Goal: Task Accomplishment & Management: Use online tool/utility

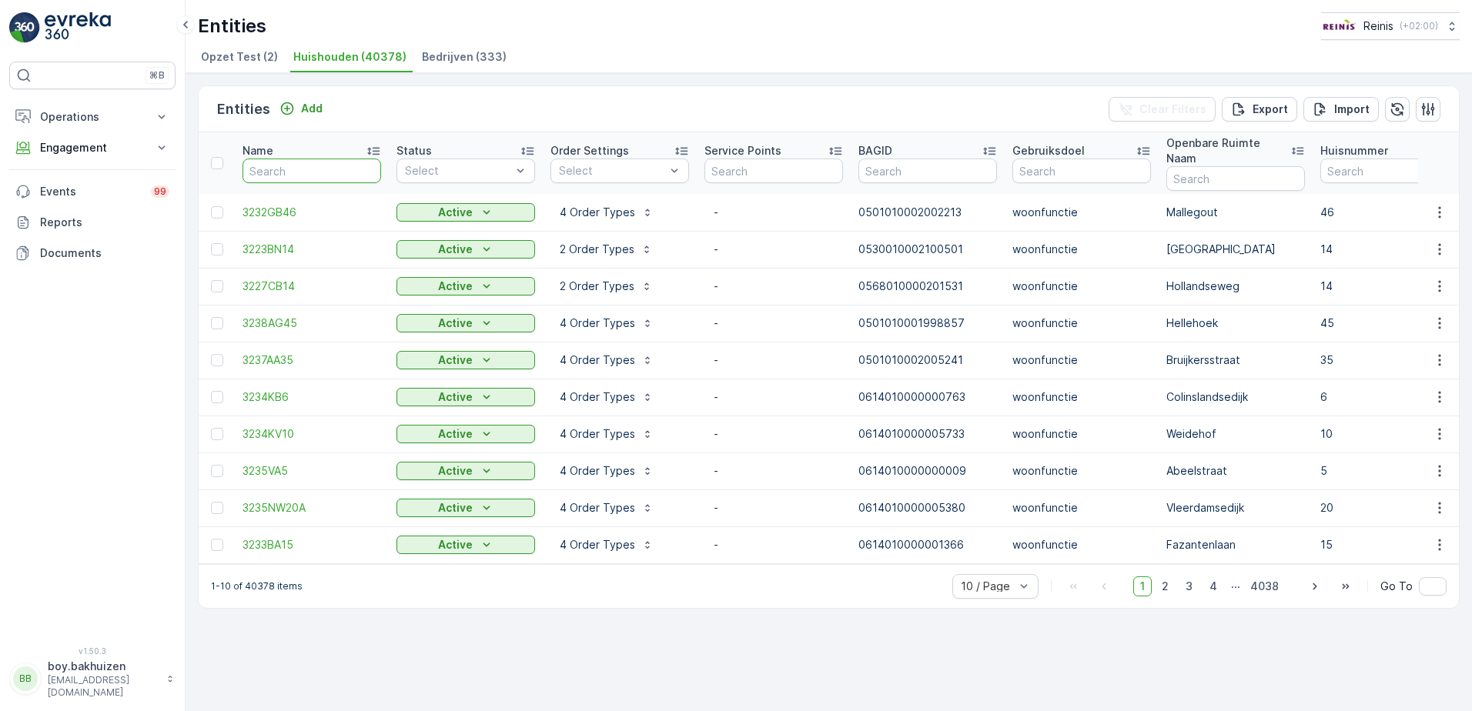
click at [275, 159] on input "text" at bounding box center [312, 171] width 139 height 25
click at [373, 143] on icon at bounding box center [373, 150] width 15 height 15
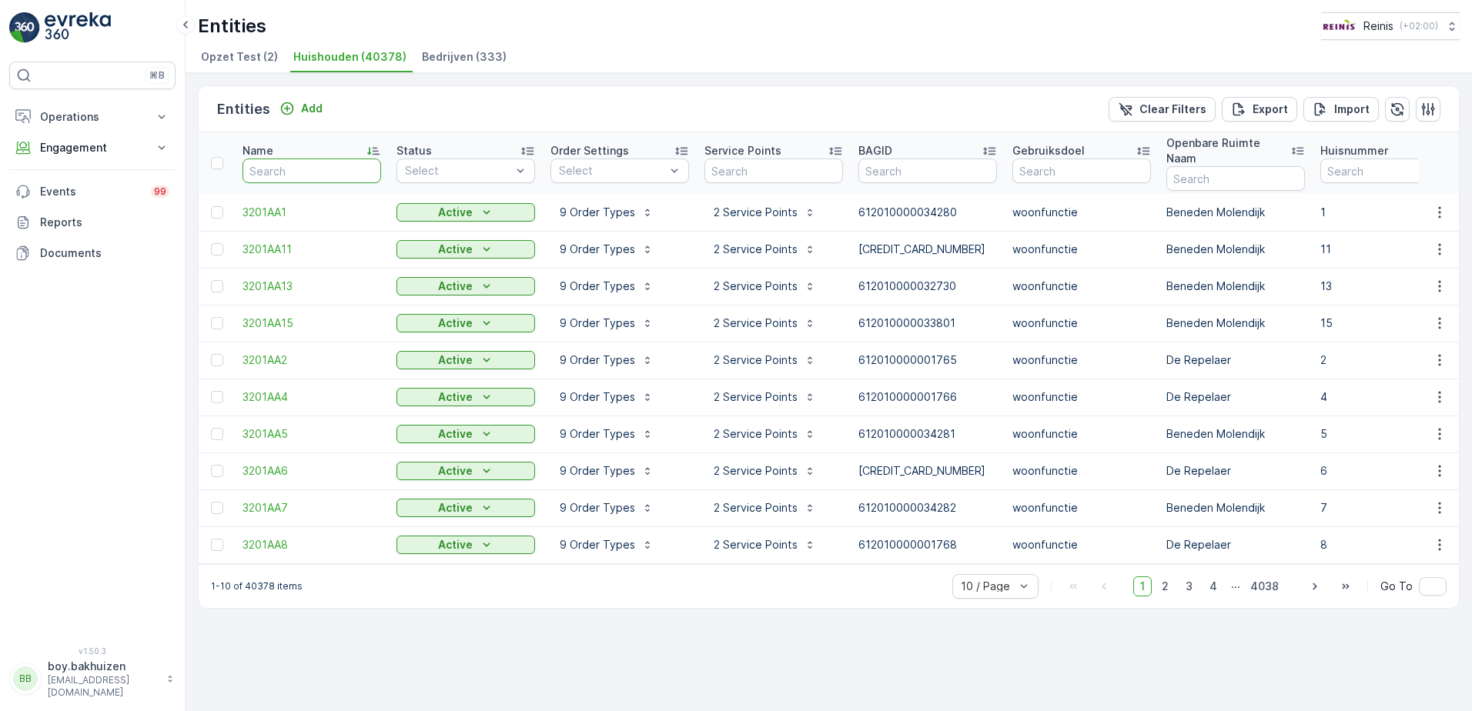
click at [281, 162] on input "text" at bounding box center [312, 171] width 139 height 25
type input "3201"
click at [281, 162] on input "3201" at bounding box center [312, 171] width 139 height 25
type input "3201ln"
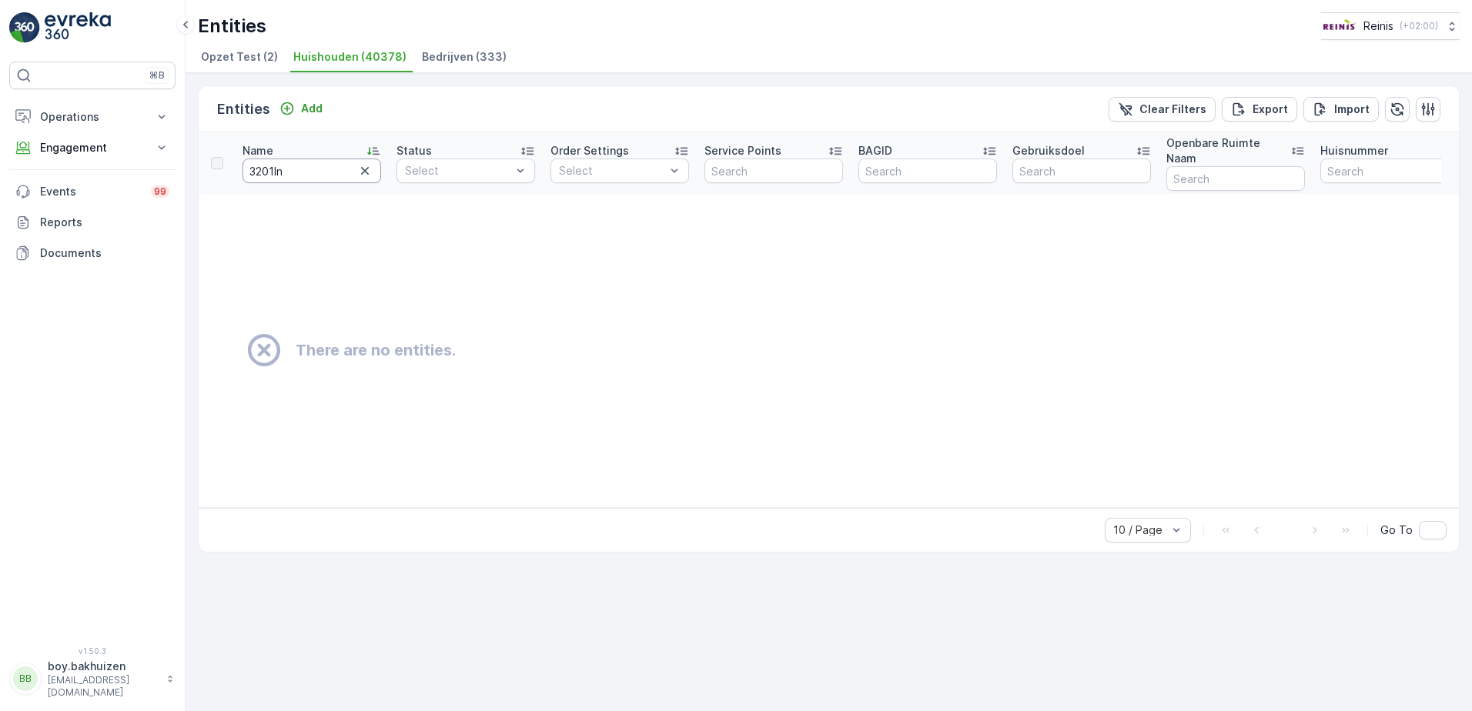
click at [281, 162] on input "3201ln" at bounding box center [312, 171] width 139 height 25
type input "3201"
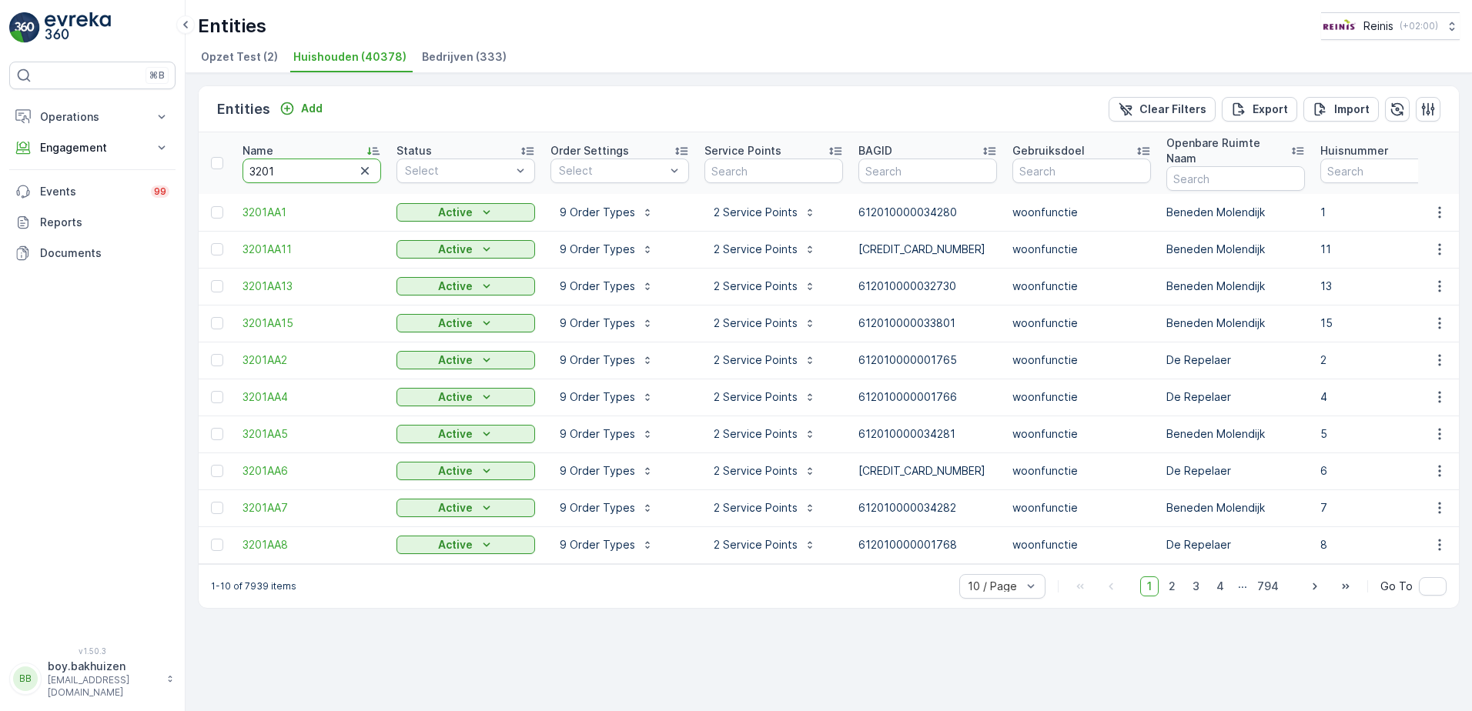
click at [340, 159] on input "3201" at bounding box center [312, 171] width 139 height 25
type input "3201L"
click at [340, 159] on input "3201L" at bounding box center [312, 171] width 139 height 25
type input "3201LN"
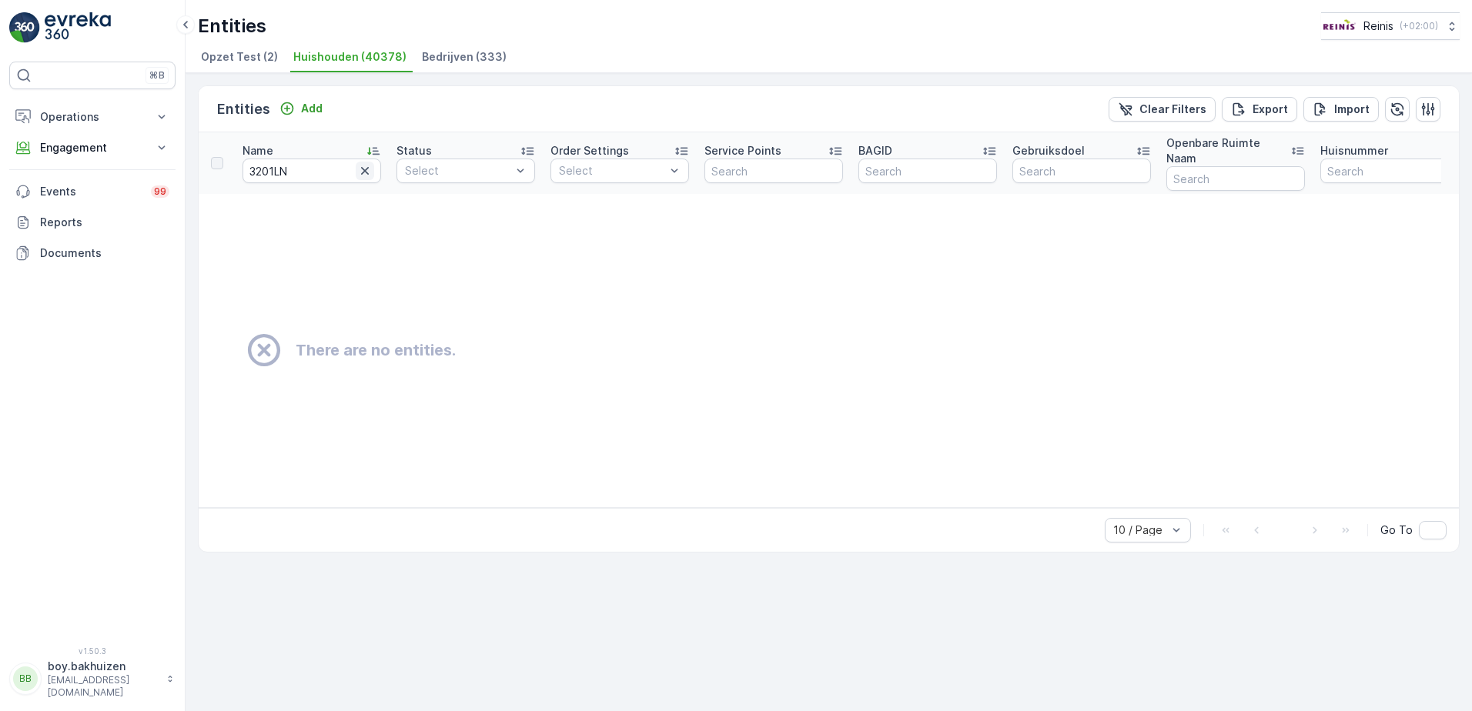
click at [366, 163] on icon "button" at bounding box center [364, 170] width 15 height 15
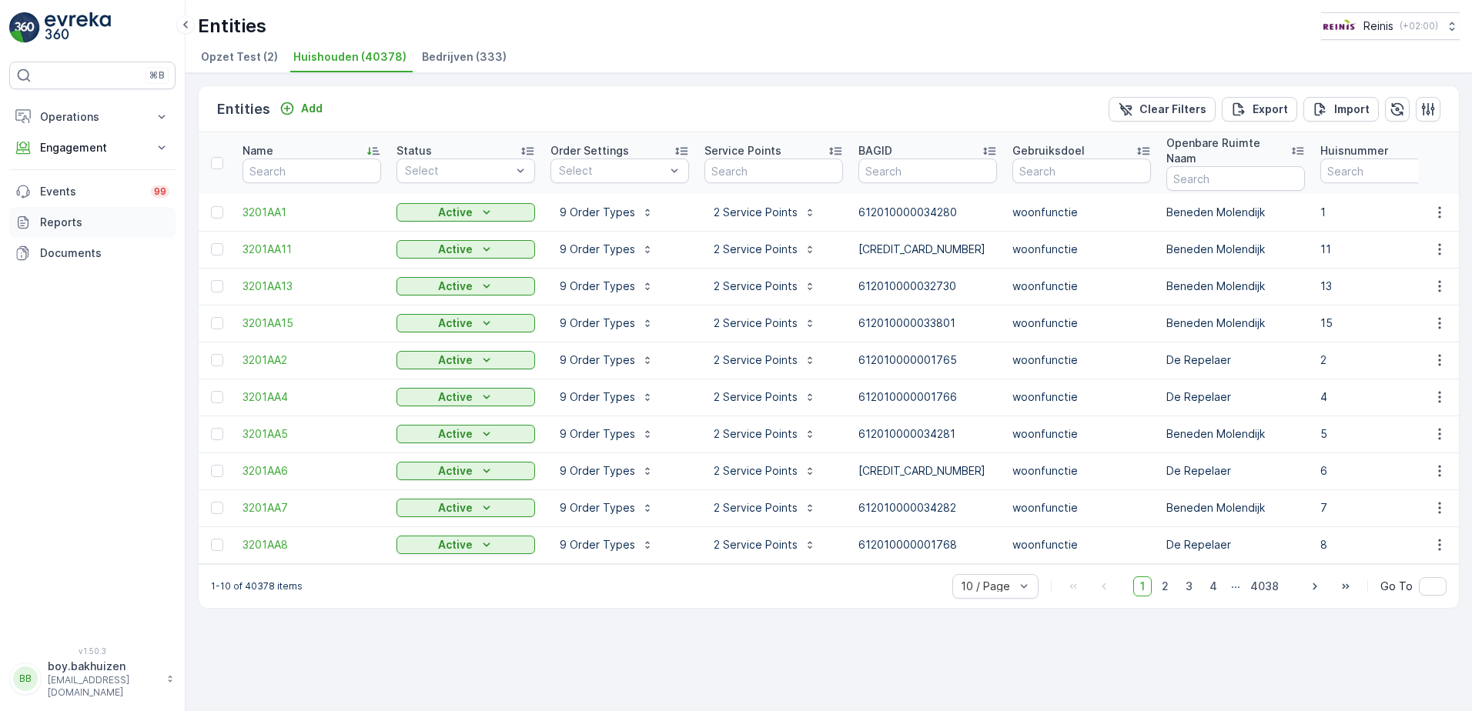
click at [72, 214] on link "Reports" at bounding box center [92, 222] width 166 height 31
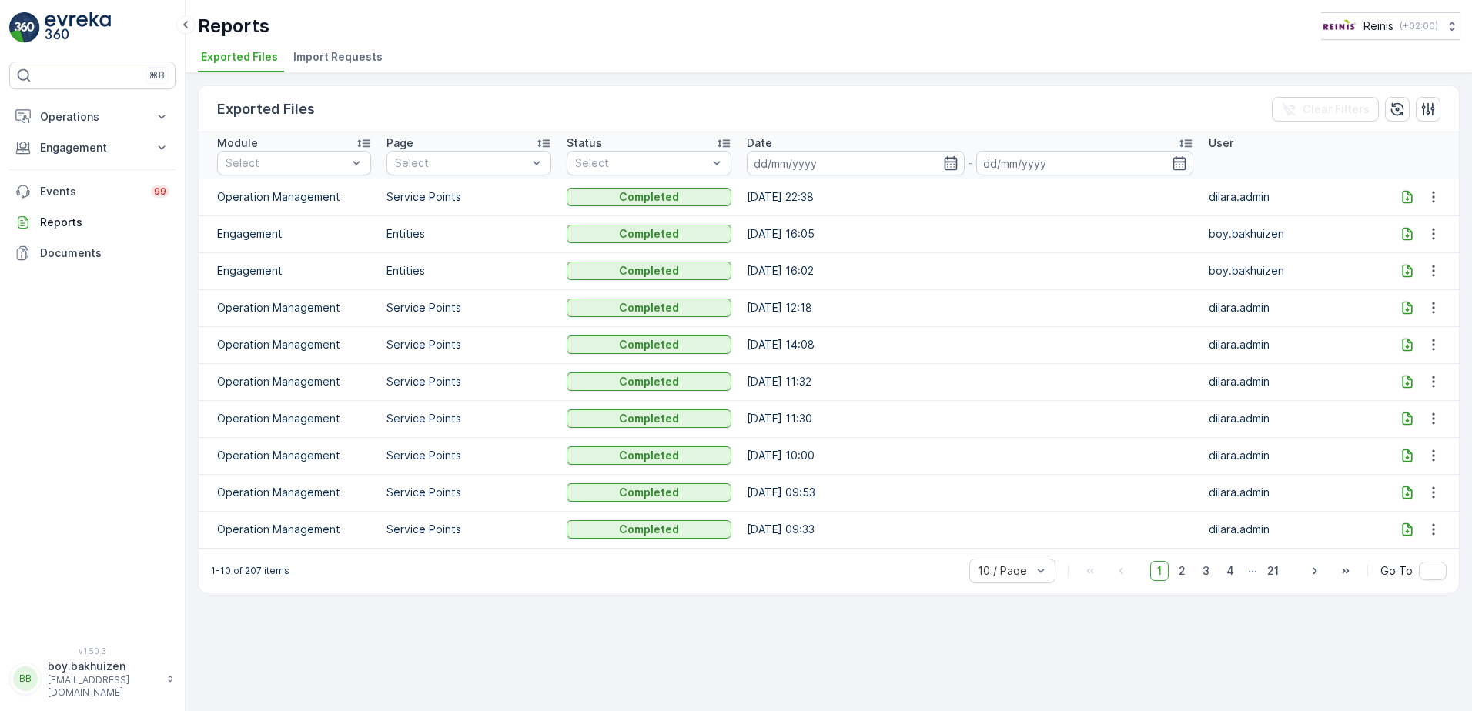
click at [1410, 232] on icon at bounding box center [1407, 234] width 10 height 13
click at [77, 142] on p "Engagement" at bounding box center [92, 147] width 105 height 15
click at [62, 194] on p "Entities" at bounding box center [58, 195] width 38 height 15
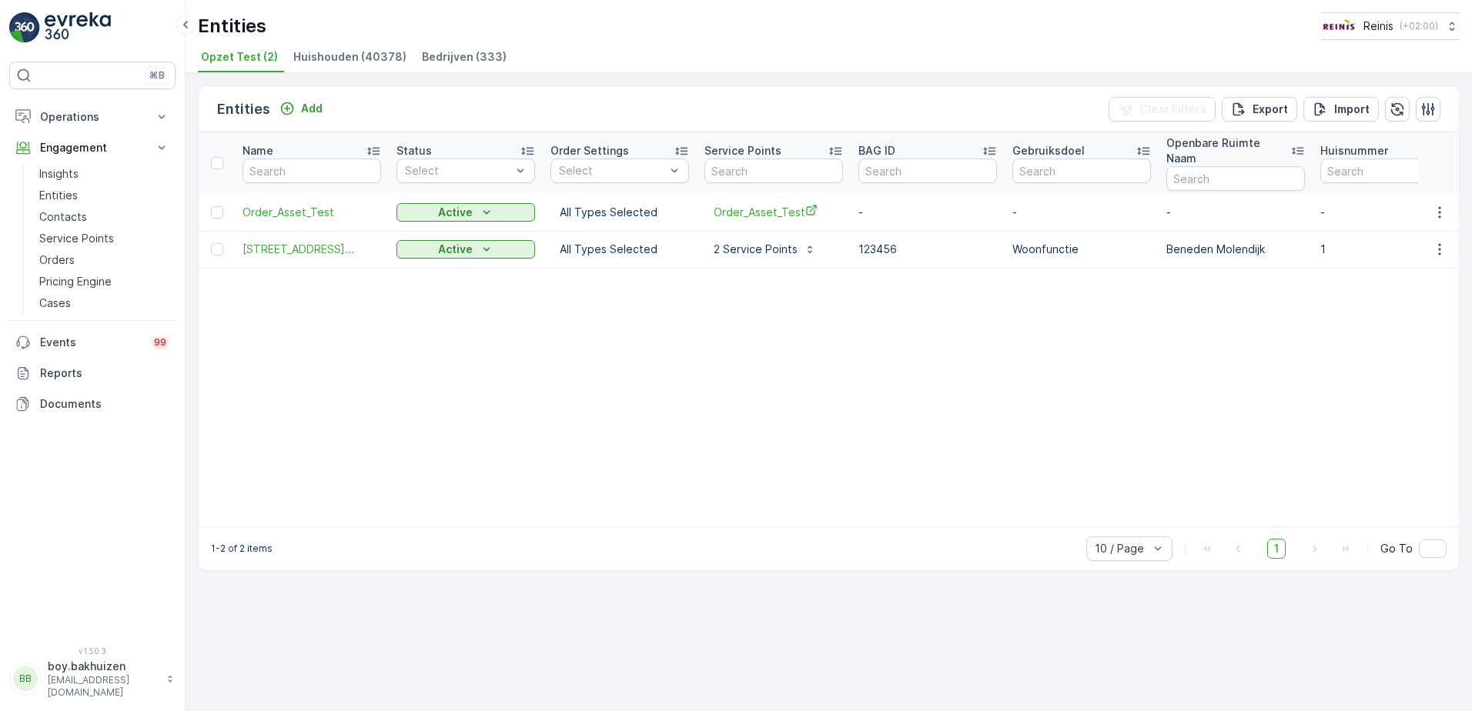
click at [345, 55] on span "Huishouden (40378)" at bounding box center [349, 56] width 113 height 15
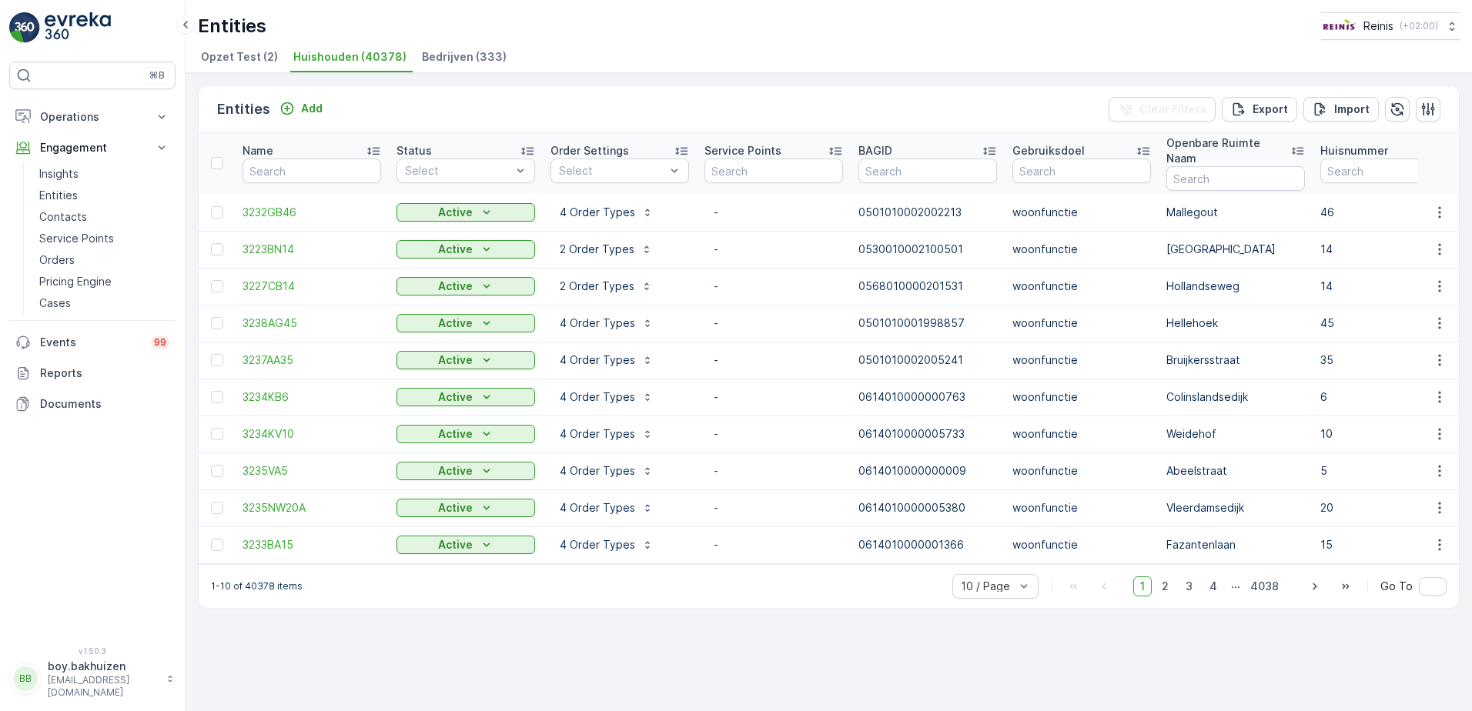
click at [368, 143] on icon at bounding box center [373, 150] width 15 height 15
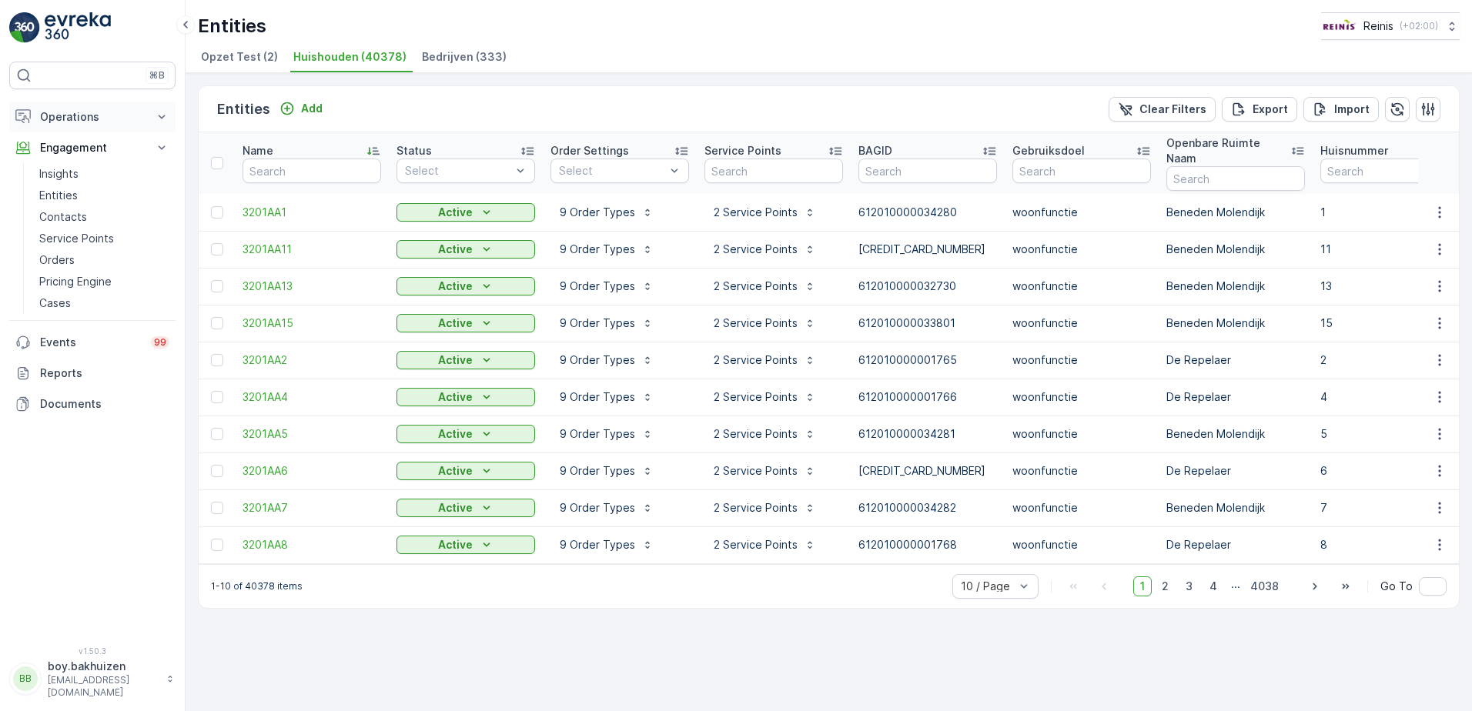
click at [90, 108] on button "Operations" at bounding box center [92, 117] width 166 height 31
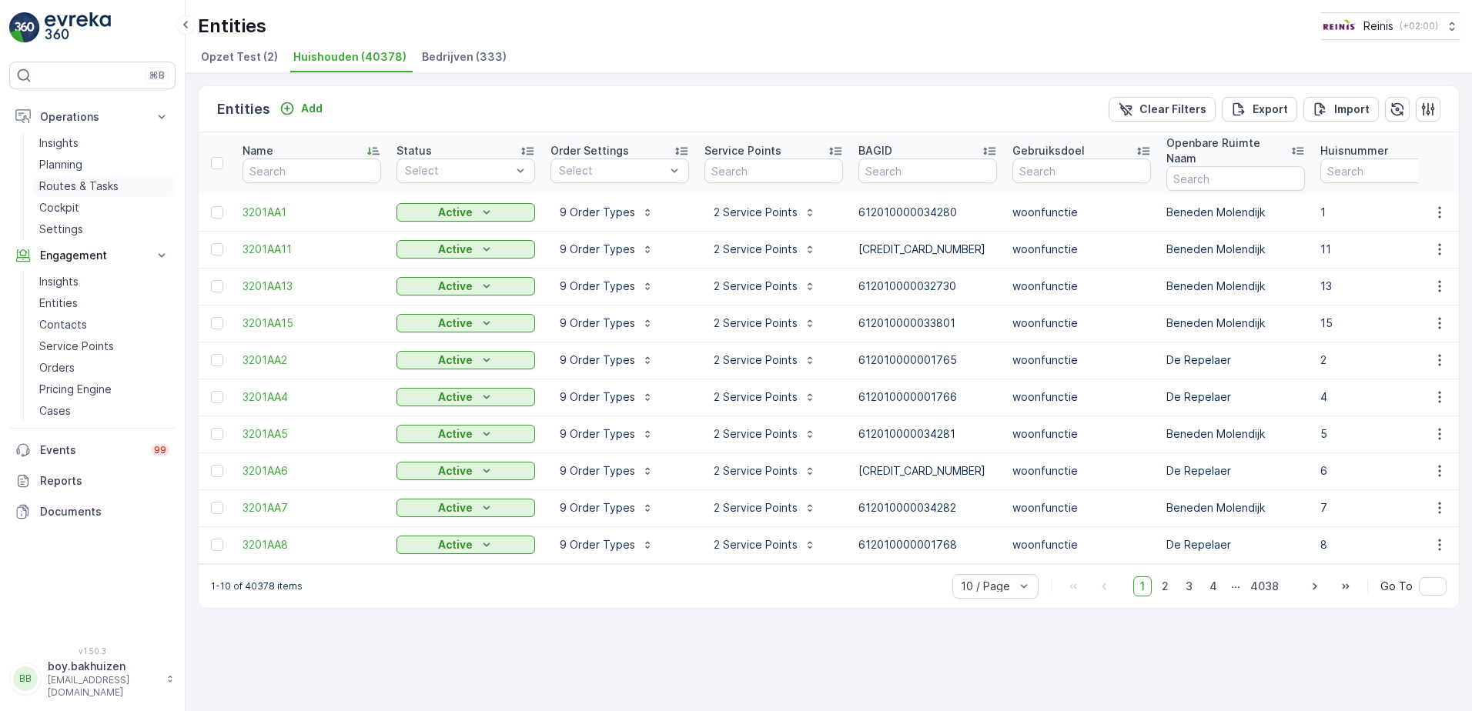
click at [81, 188] on p "Routes & Tasks" at bounding box center [78, 186] width 79 height 15
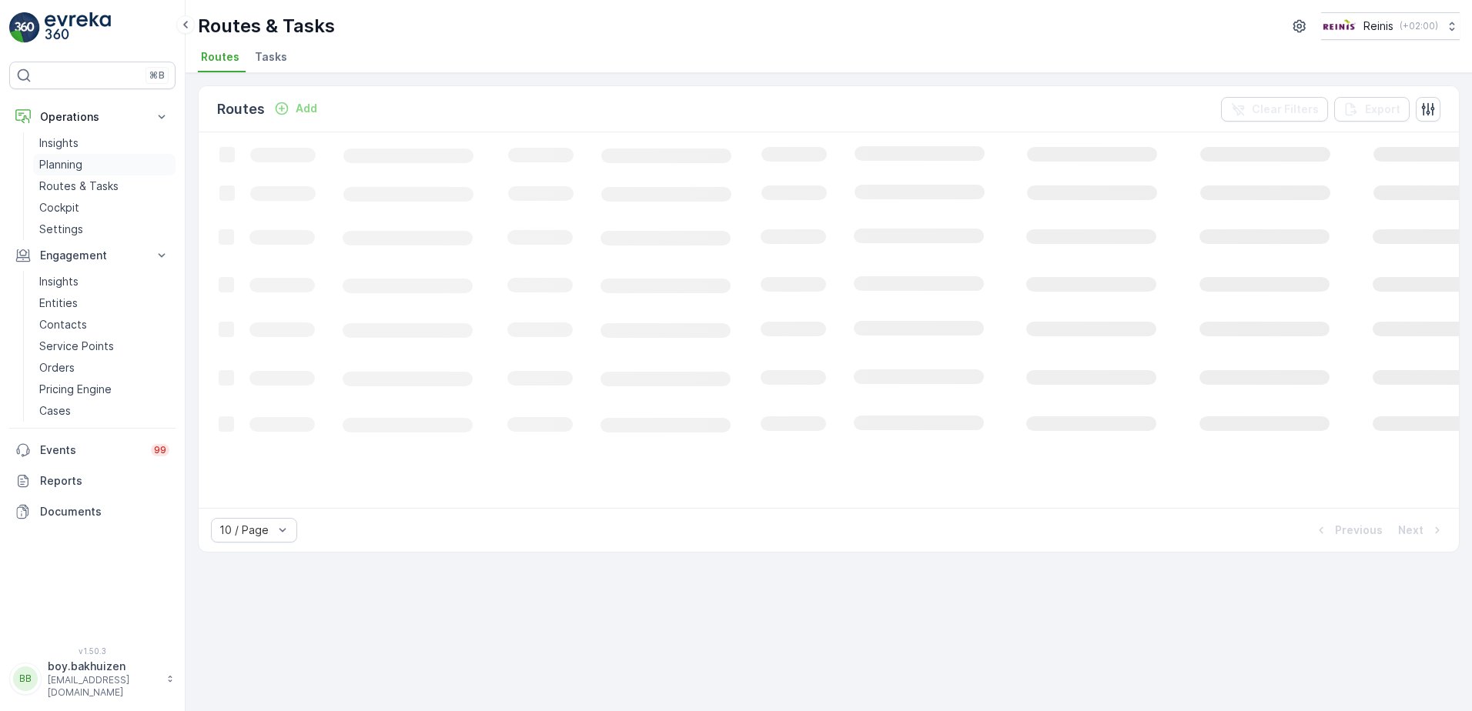
click at [61, 162] on p "Planning" at bounding box center [60, 164] width 43 height 15
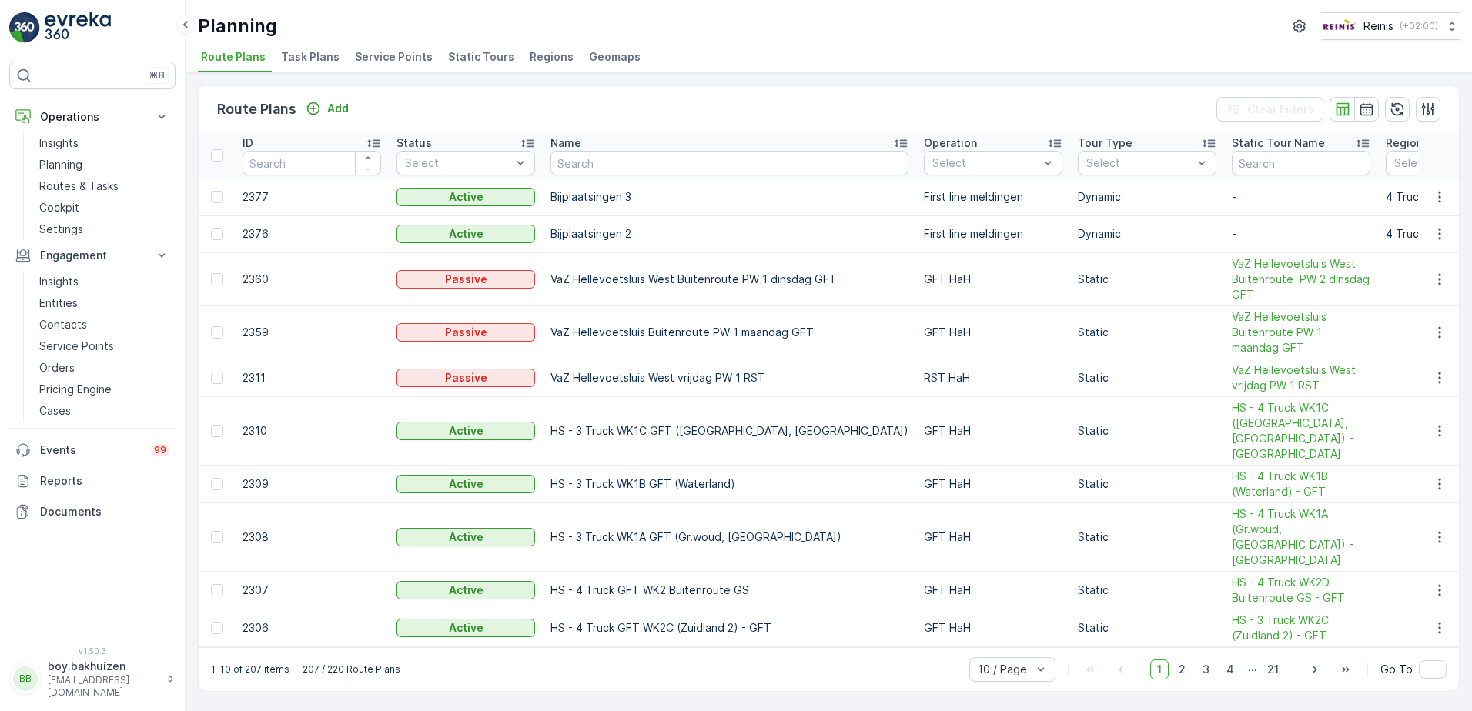
click at [463, 59] on span "Static Tours" at bounding box center [481, 56] width 66 height 15
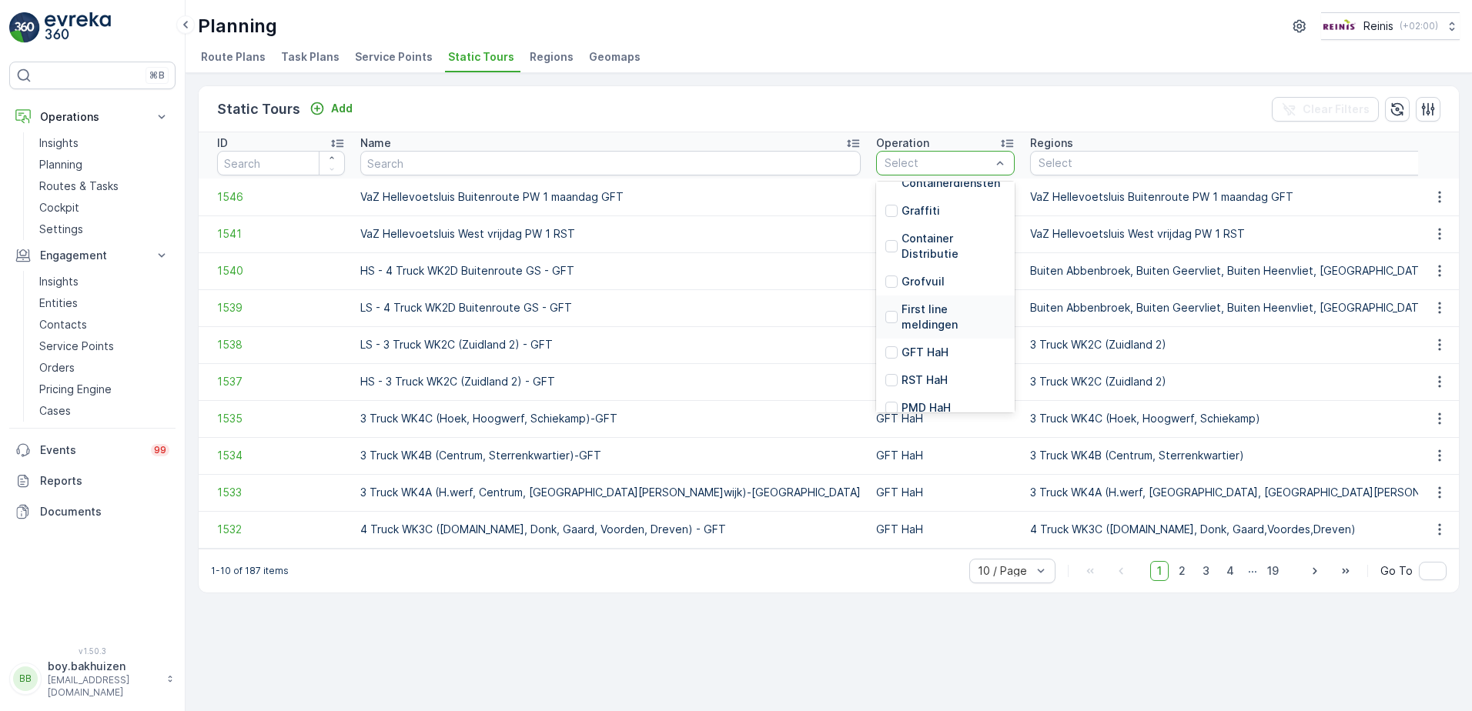
scroll to position [348, 0]
click at [902, 393] on p "OPK HaH" at bounding box center [925, 395] width 47 height 15
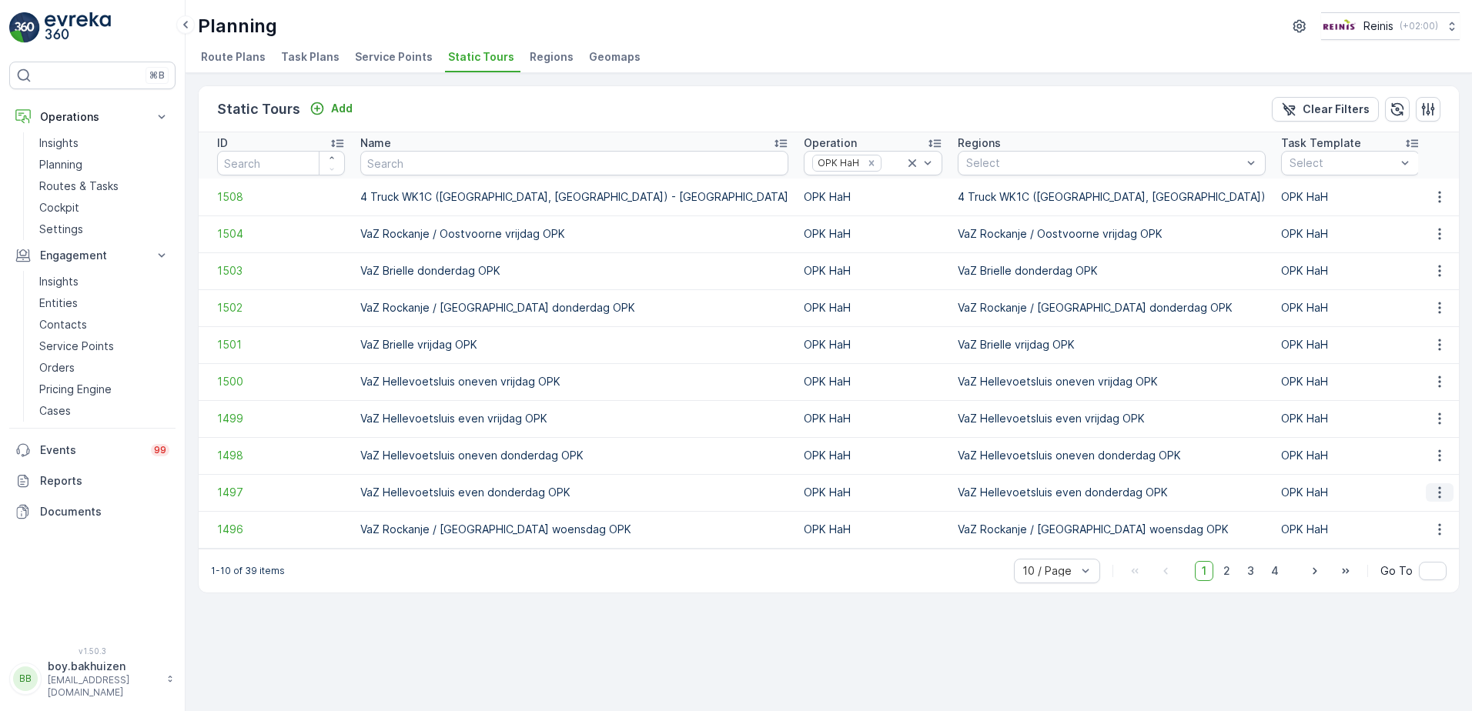
click at [1437, 490] on icon "button" at bounding box center [1439, 492] width 15 height 15
click at [1434, 519] on span "See More Details" at bounding box center [1412, 515] width 89 height 15
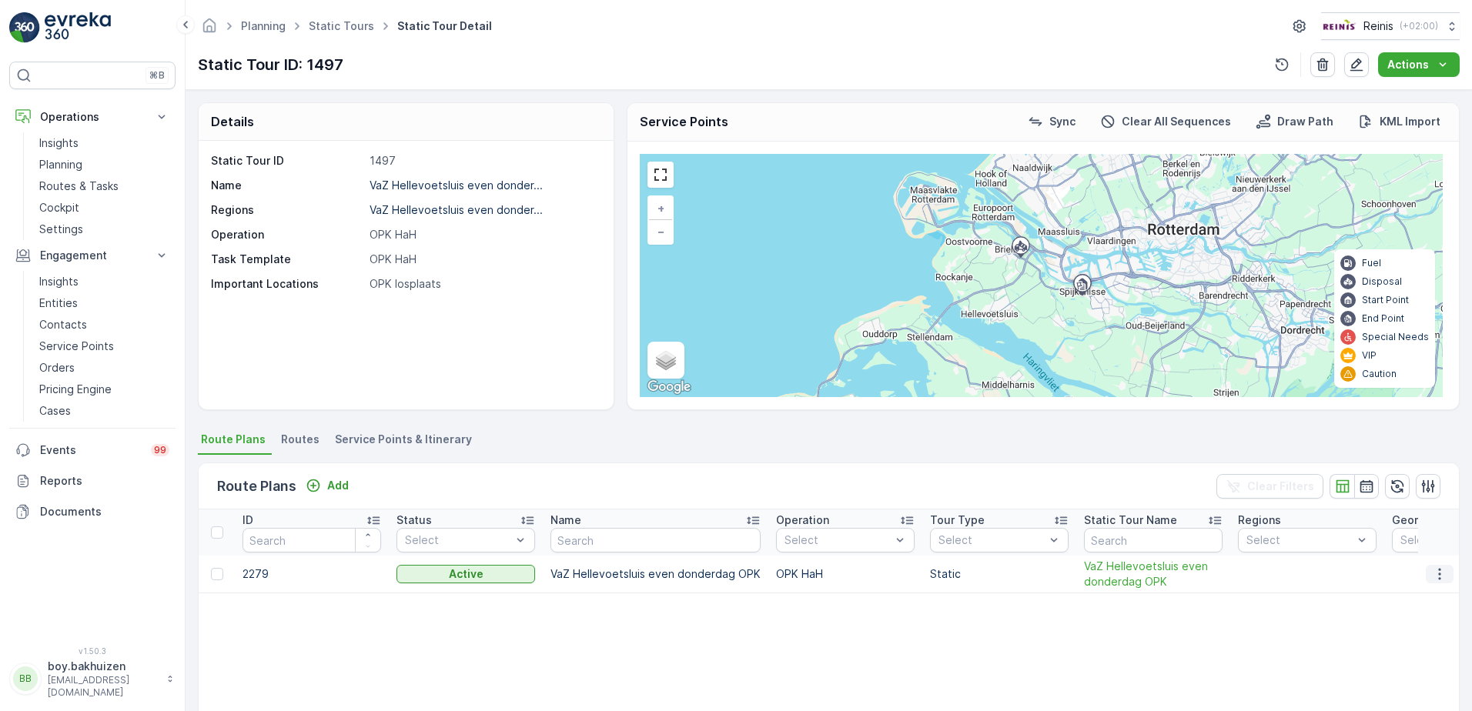
click at [1434, 573] on icon "button" at bounding box center [1439, 574] width 15 height 15
click at [352, 28] on link "Static Tours" at bounding box center [341, 25] width 65 height 13
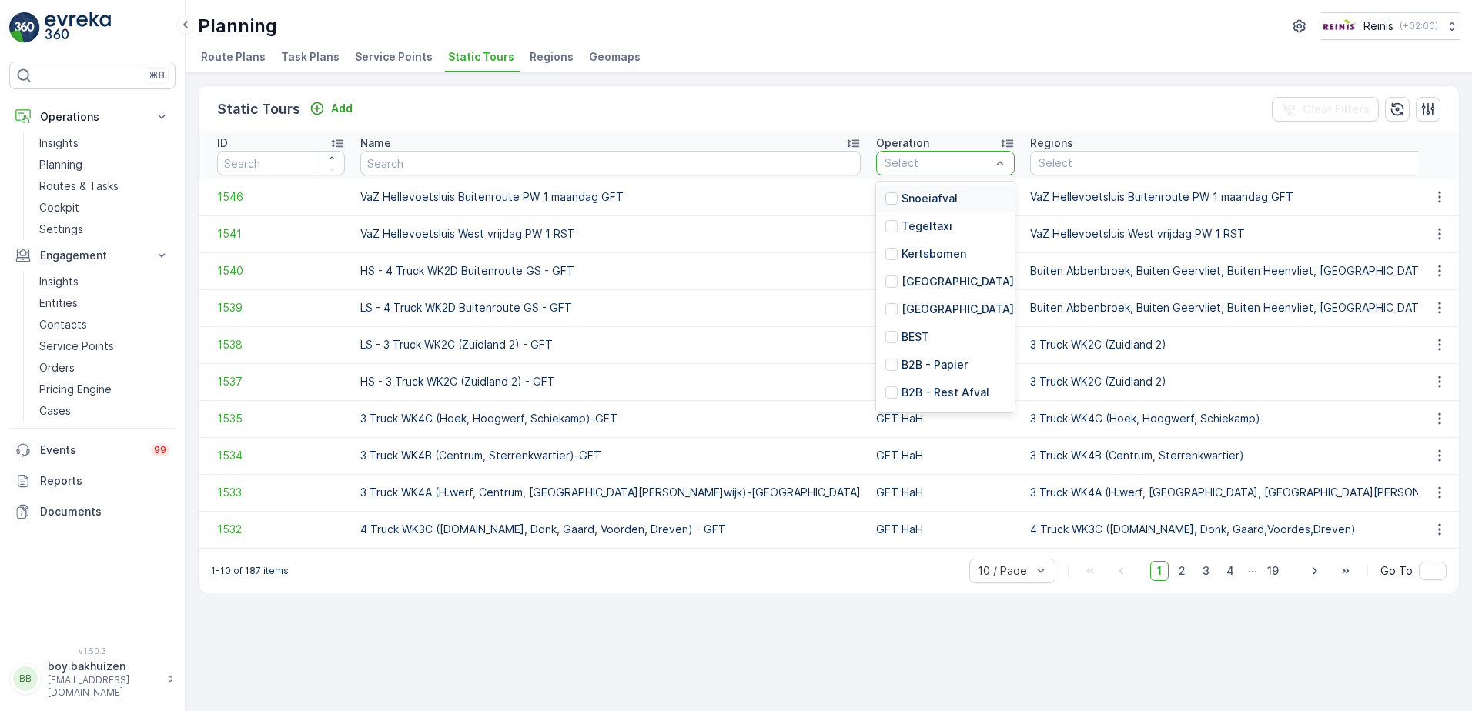
click at [876, 172] on div "Select" at bounding box center [945, 163] width 139 height 25
click at [902, 394] on p "OPK HaH" at bounding box center [925, 395] width 47 height 15
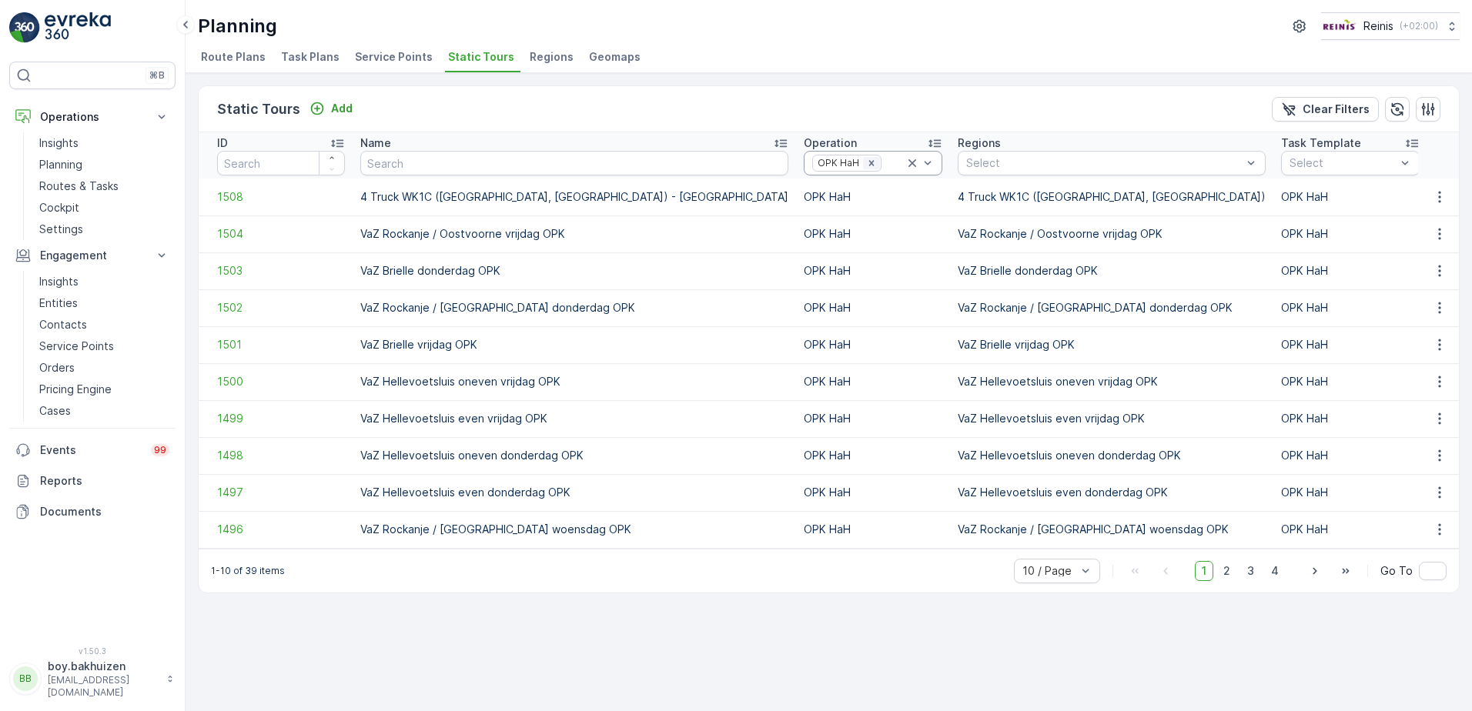
click at [866, 159] on icon "Remove OPK HaH" at bounding box center [871, 163] width 11 height 11
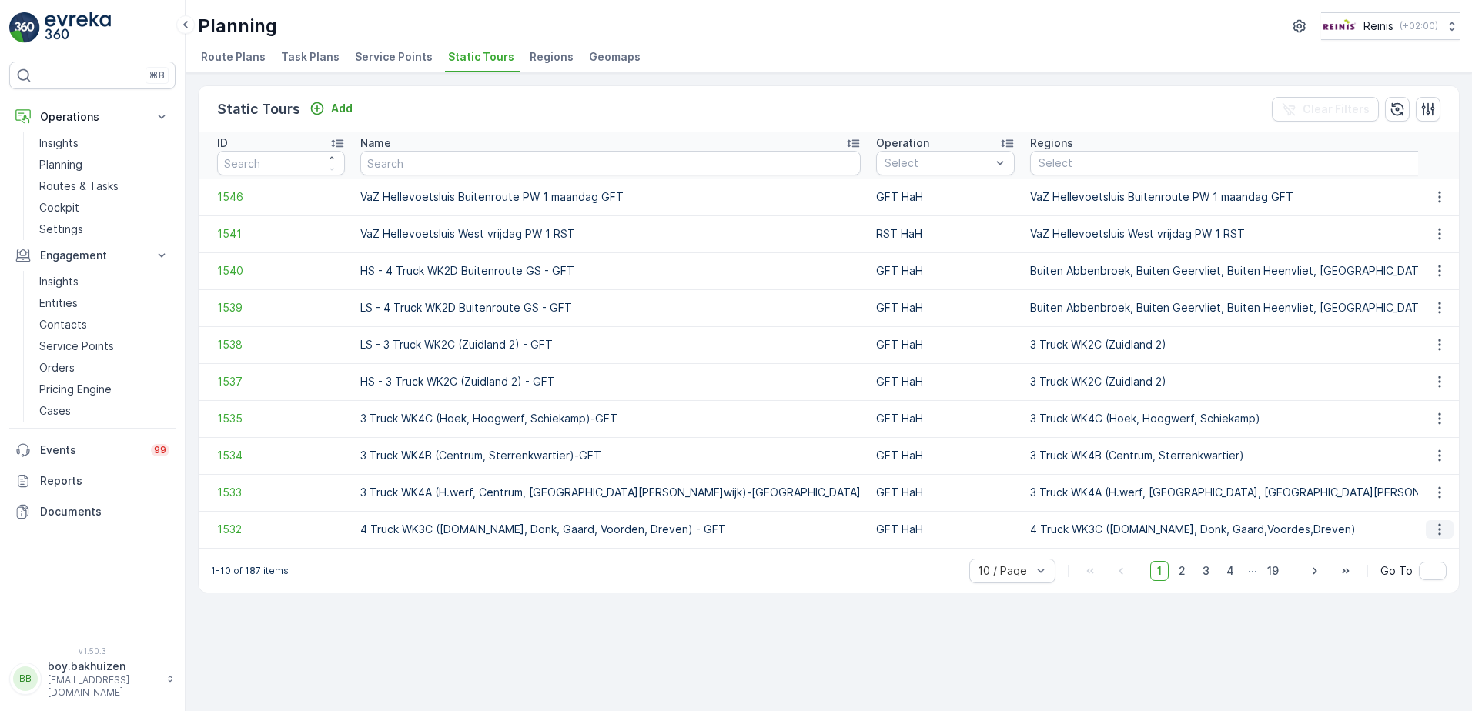
click at [1435, 527] on icon "button" at bounding box center [1439, 529] width 15 height 15
click at [1404, 548] on span "See More Details" at bounding box center [1412, 552] width 89 height 15
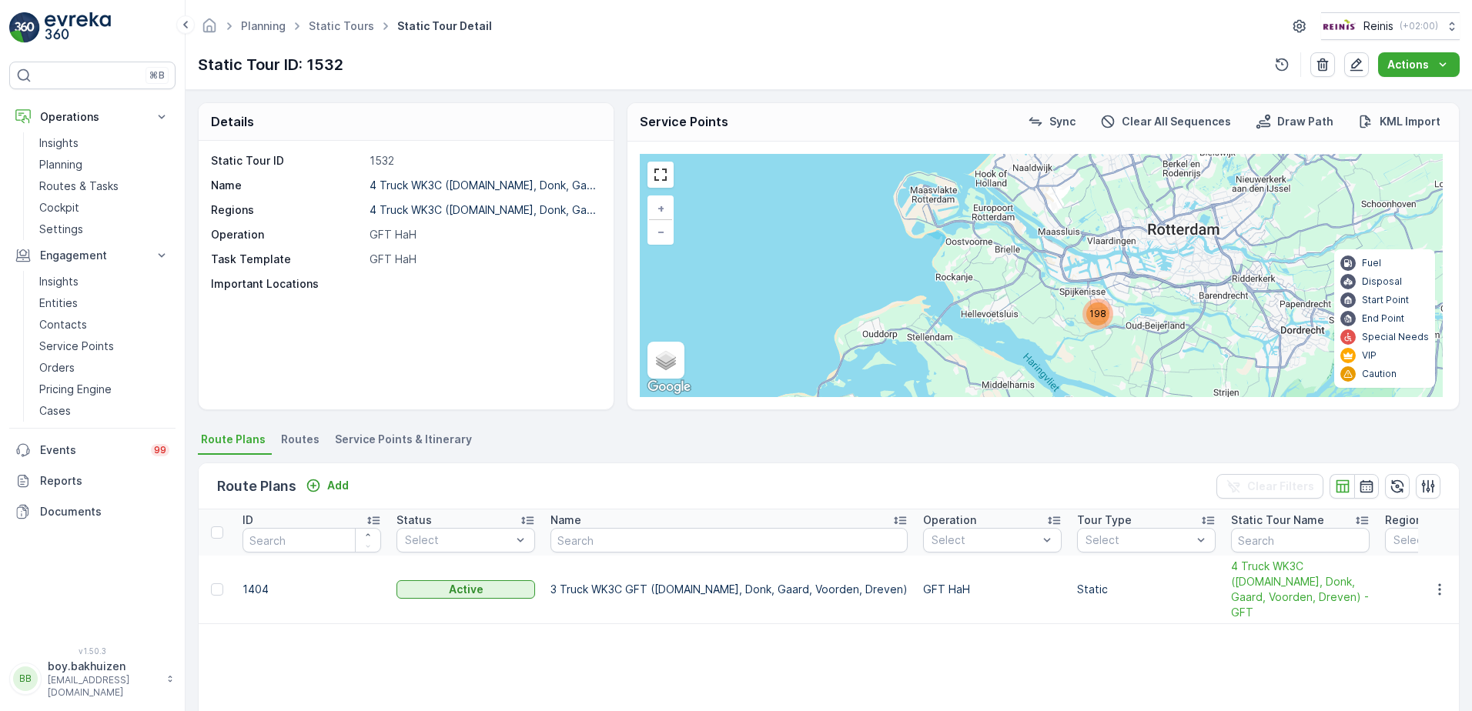
click at [404, 437] on span "Service Points & Itinerary" at bounding box center [403, 439] width 137 height 15
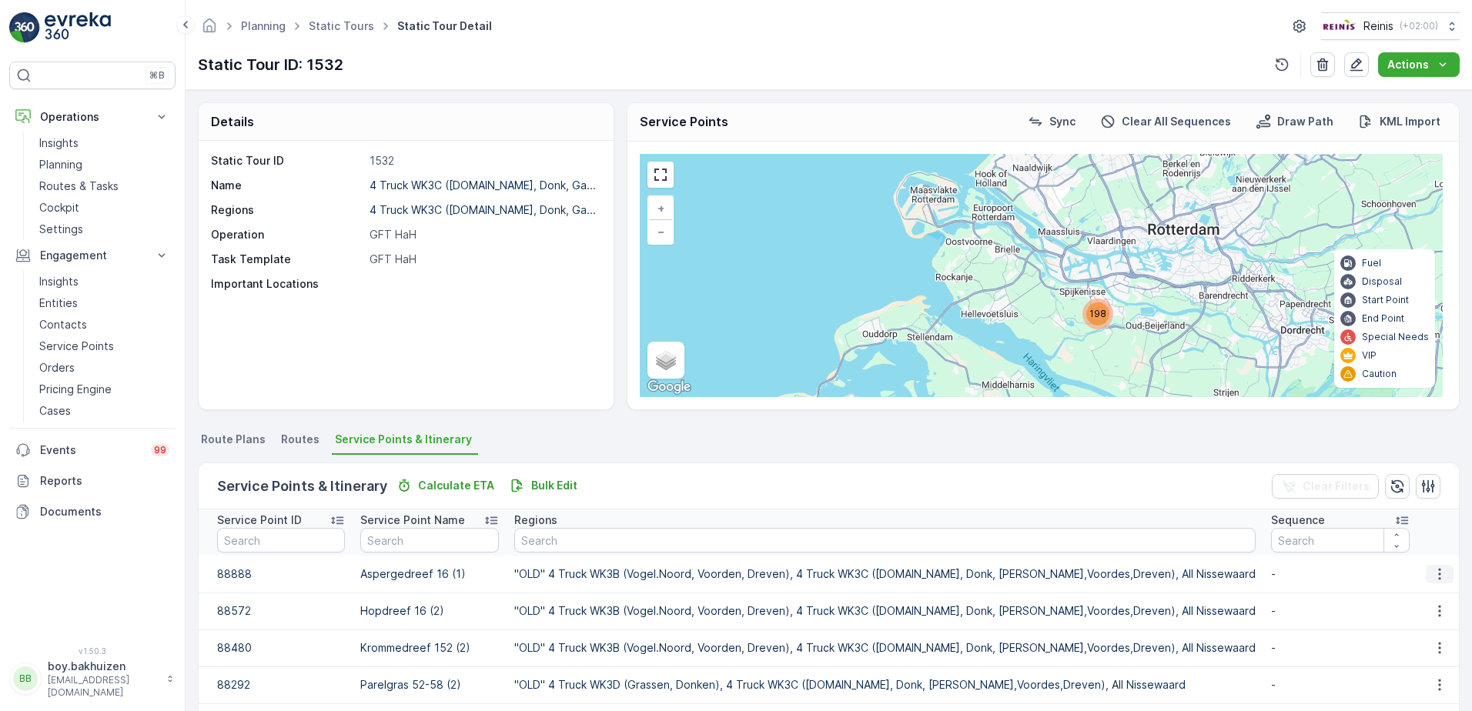
click at [1438, 574] on icon "button" at bounding box center [1439, 574] width 2 height 12
click at [1005, 479] on div "Service Points & Itinerary Calculate ETA Bulk Edit Clear Filters" at bounding box center [829, 486] width 1260 height 46
click at [89, 182] on p "Routes & Tasks" at bounding box center [78, 186] width 79 height 15
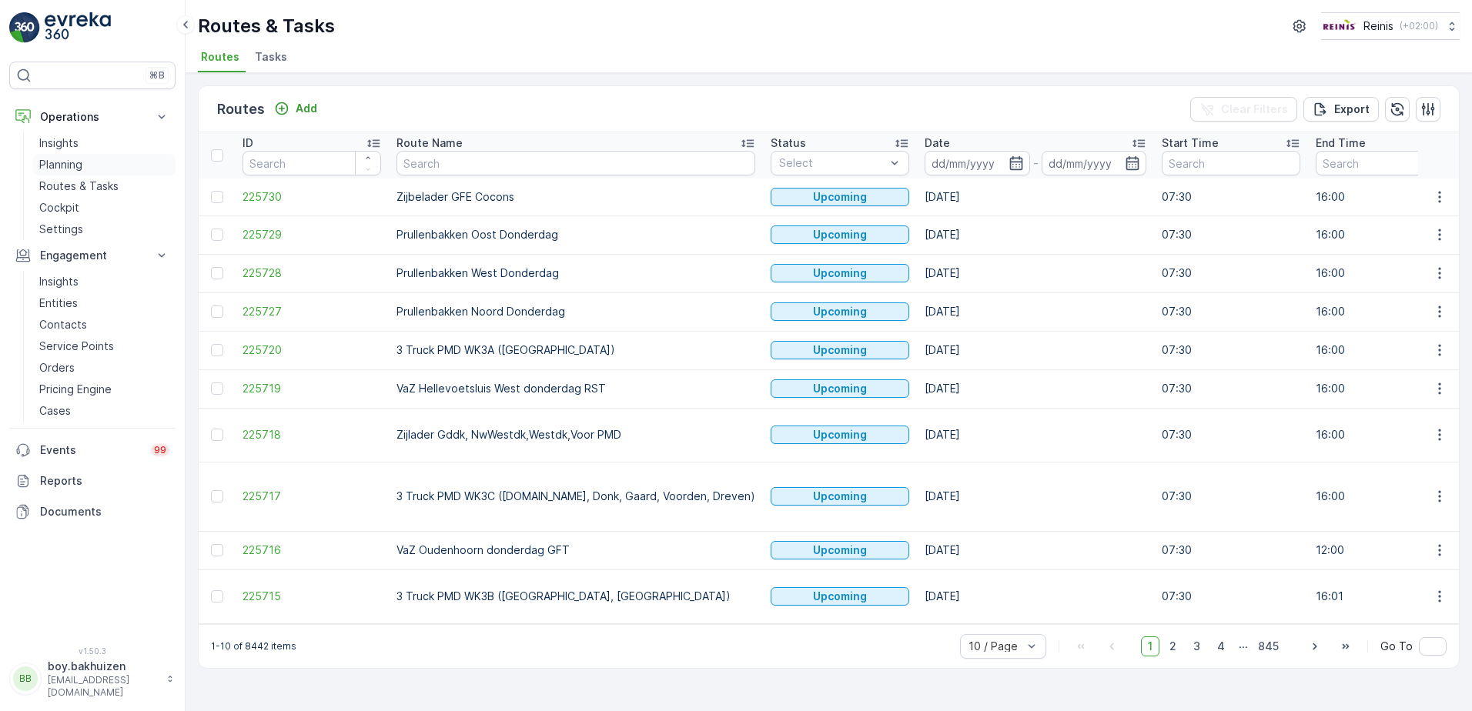
click at [65, 164] on p "Planning" at bounding box center [60, 164] width 43 height 15
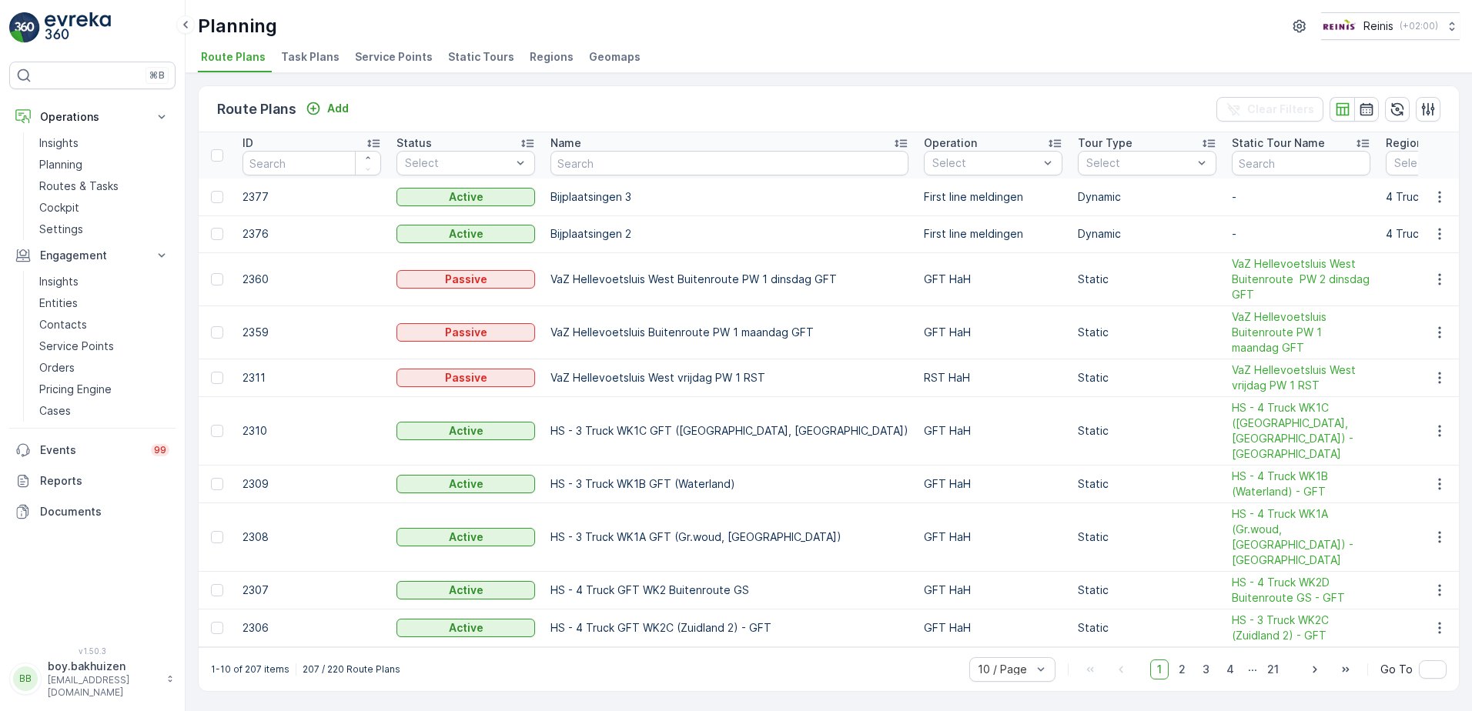
click at [450, 55] on span "Static Tours" at bounding box center [481, 56] width 66 height 15
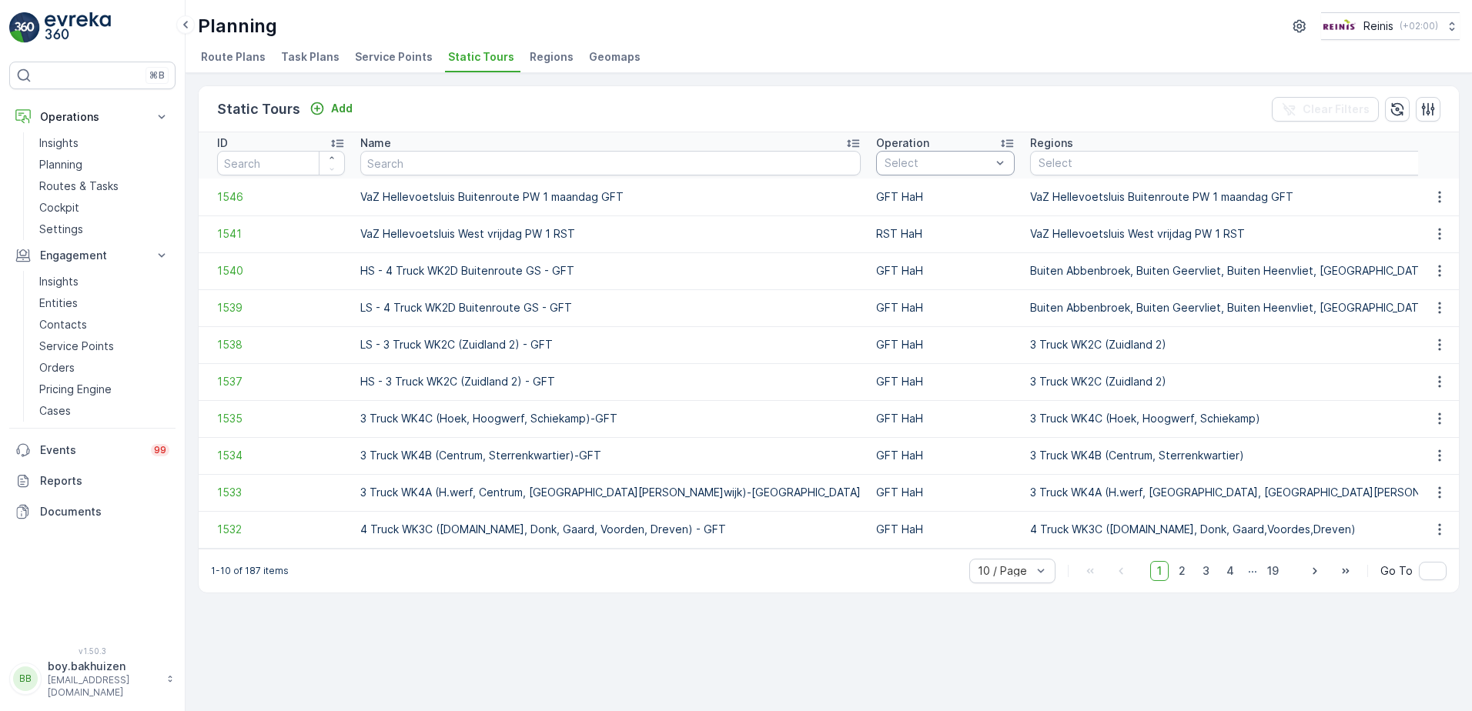
click at [876, 152] on div "Select" at bounding box center [945, 163] width 139 height 25
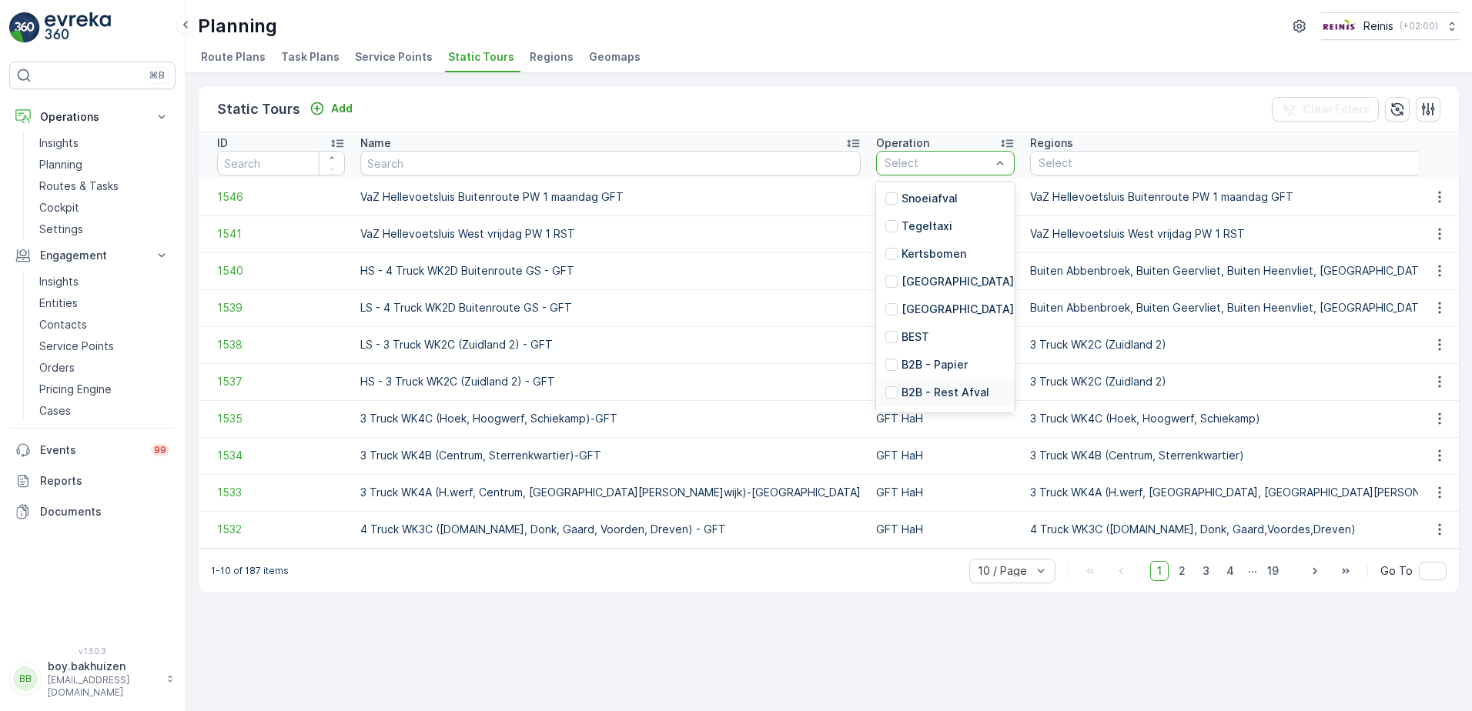
scroll to position [348, 0]
click at [902, 393] on p "OPK HaH" at bounding box center [925, 395] width 47 height 15
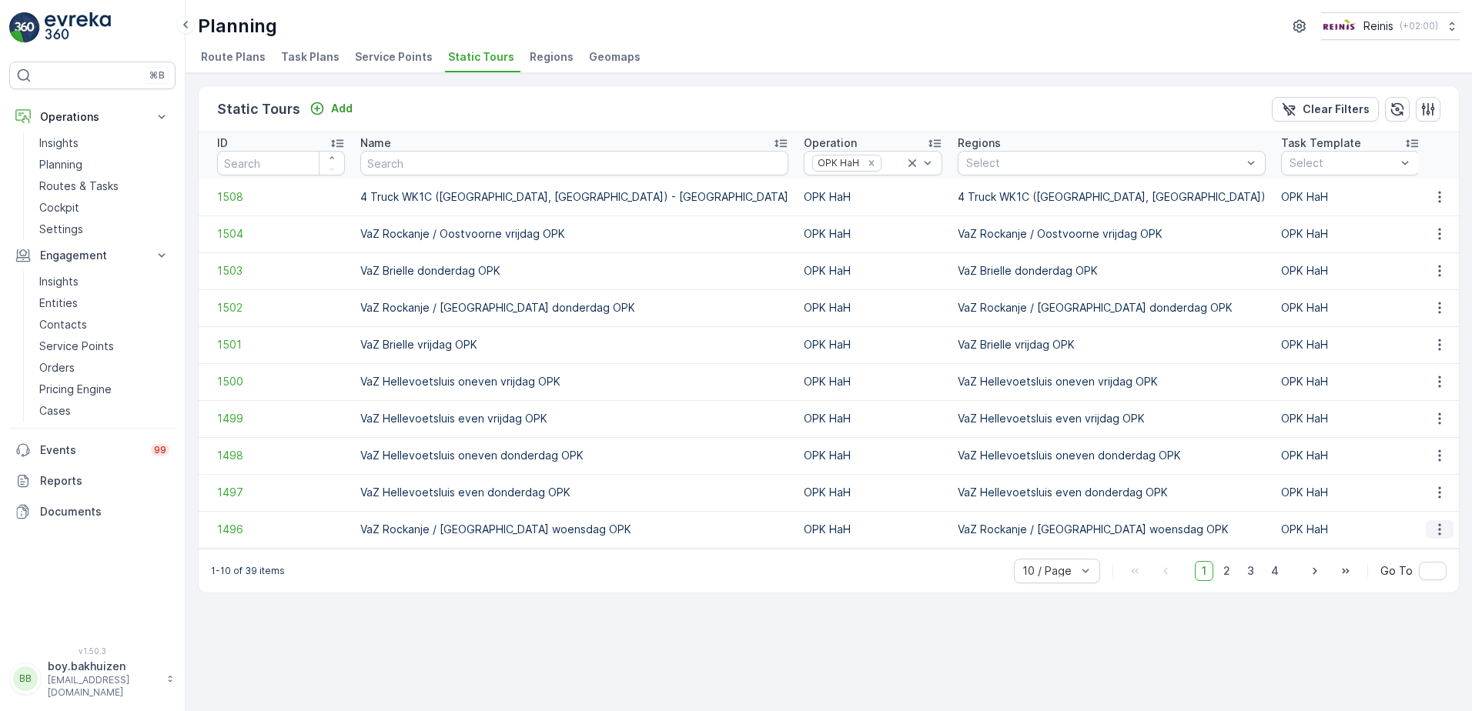
click at [1445, 533] on icon "button" at bounding box center [1439, 529] width 15 height 15
click at [1410, 552] on span "See More Details" at bounding box center [1412, 552] width 89 height 15
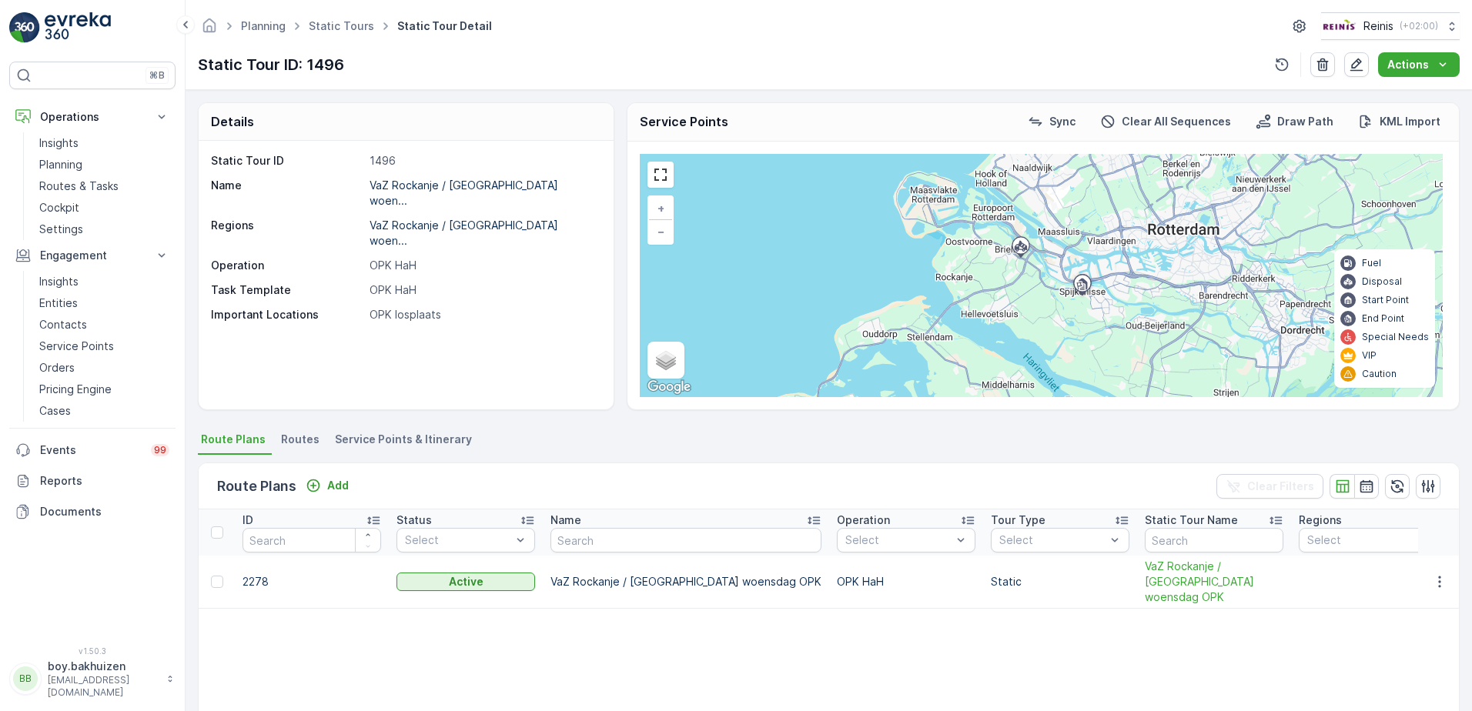
click at [390, 440] on span "Service Points & Itinerary" at bounding box center [403, 439] width 137 height 15
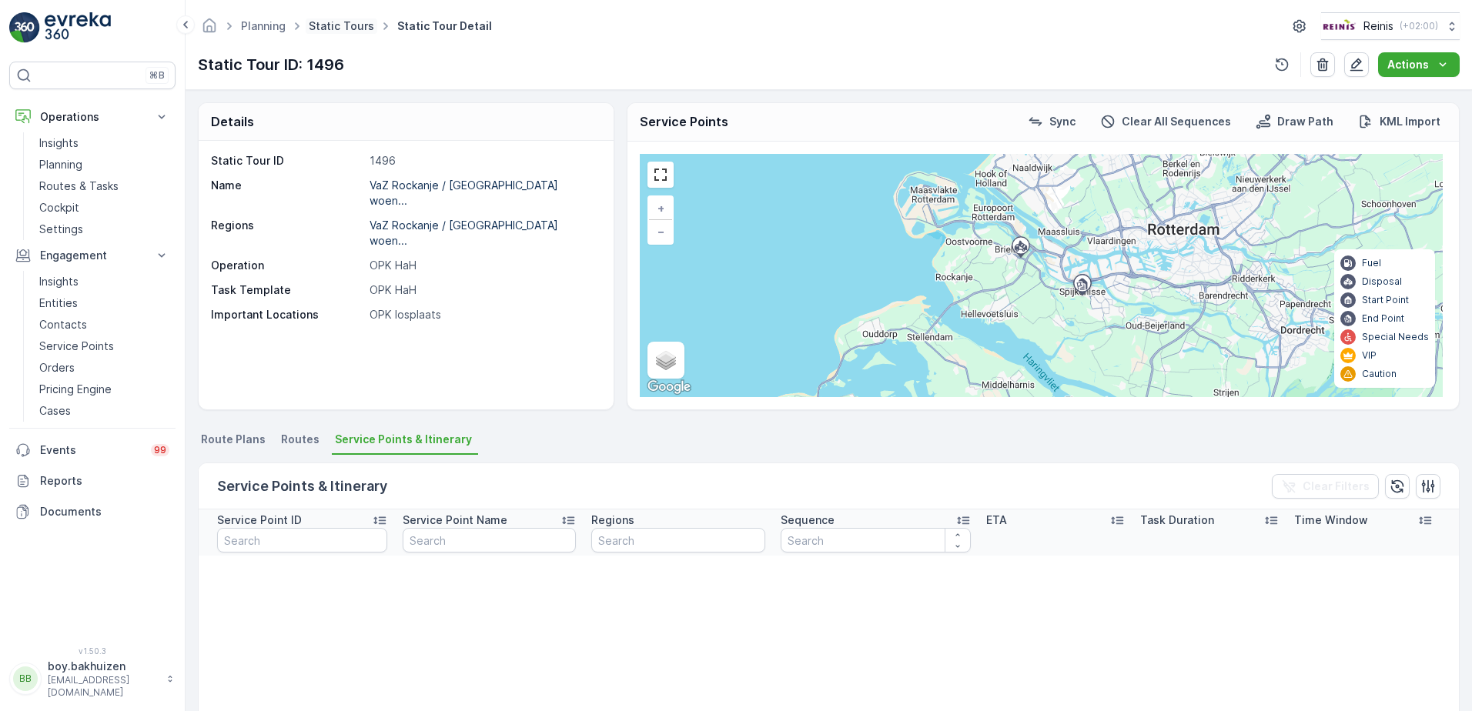
click at [330, 29] on link "Static Tours" at bounding box center [341, 25] width 65 height 13
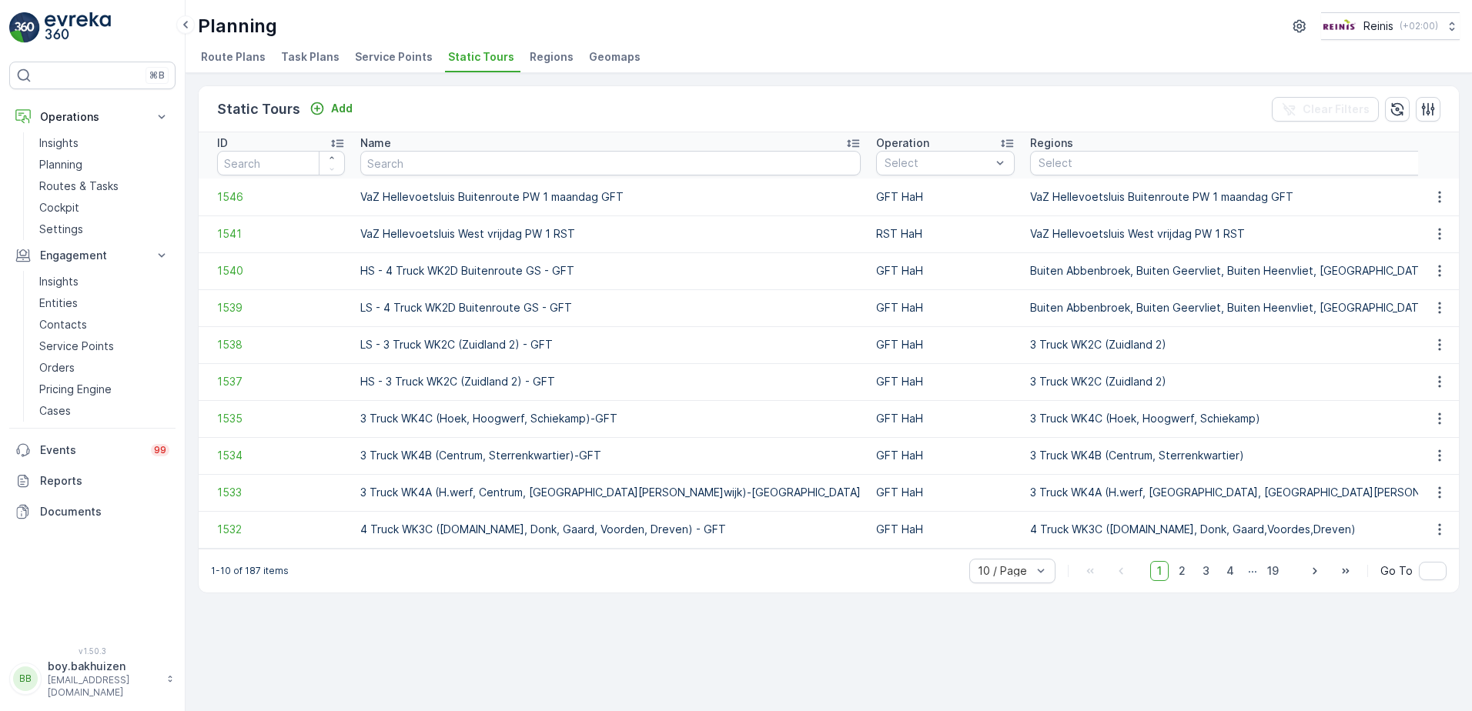
click at [390, 55] on span "Service Points" at bounding box center [394, 56] width 78 height 15
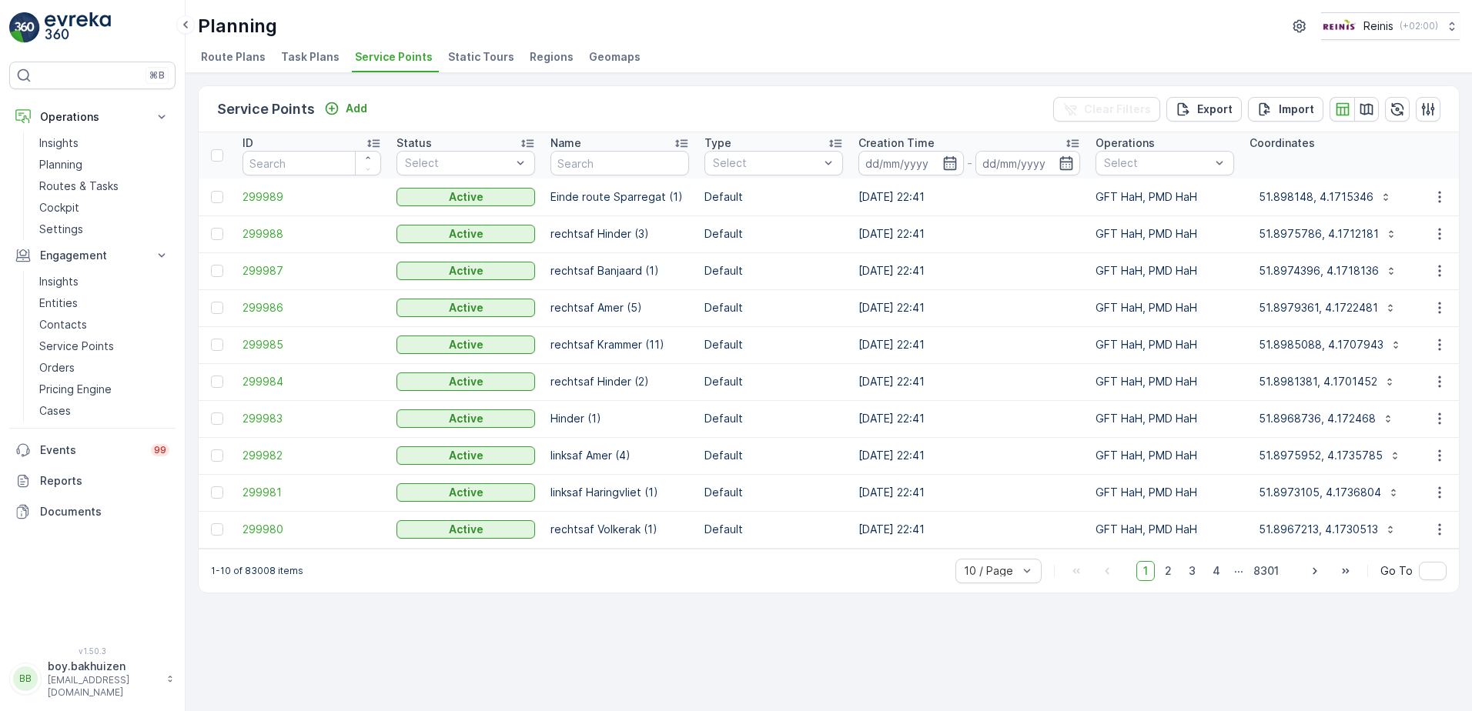
drag, startPoint x: 564, startPoint y: 557, endPoint x: 634, endPoint y: 560, distance: 70.1
click at [634, 560] on div "1-10 of 83008 items 10 / Page 1 2 3 4 ... 8301 Go To" at bounding box center [829, 571] width 1260 height 44
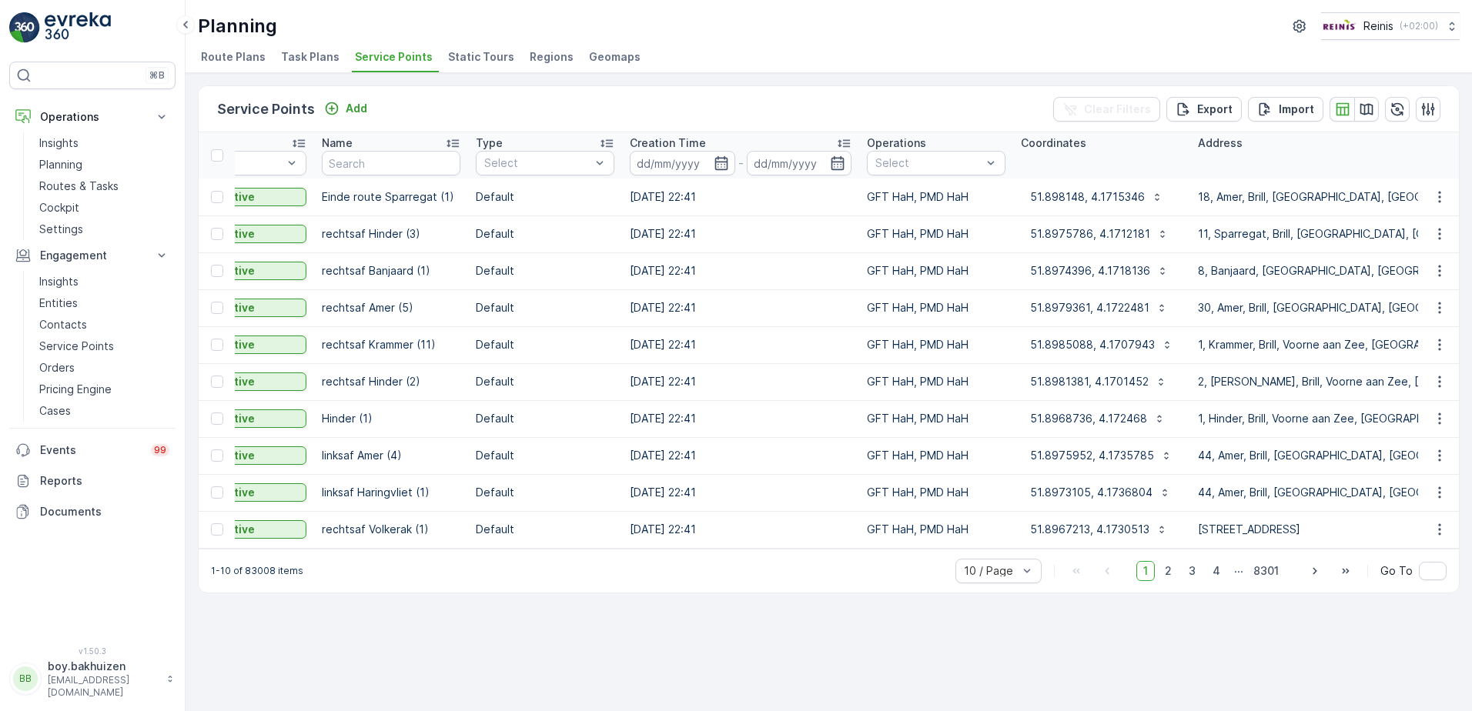
drag, startPoint x: 722, startPoint y: 548, endPoint x: 768, endPoint y: 549, distance: 46.2
click at [768, 549] on div "ID Status Select Name Type Select Creation Time - Operations Select Coordinates…" at bounding box center [829, 340] width 1260 height 417
drag, startPoint x: 768, startPoint y: 549, endPoint x: 760, endPoint y: 573, distance: 25.3
click at [760, 573] on div "1-10 of 83008 items 10 / Page 1 2 3 4 ... 8301 Go To" at bounding box center [829, 571] width 1260 height 44
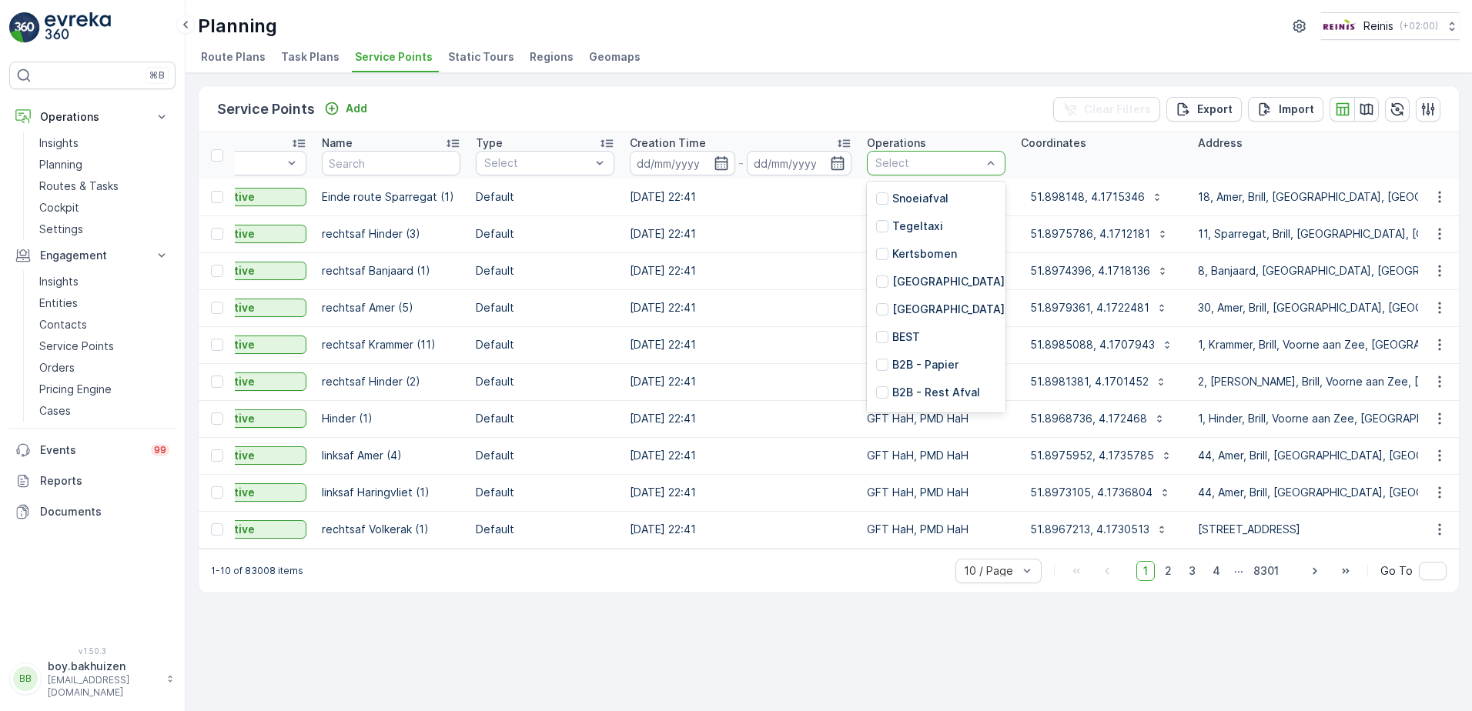
scroll to position [348, 0]
click at [917, 395] on p "OPK HaH" at bounding box center [915, 395] width 47 height 15
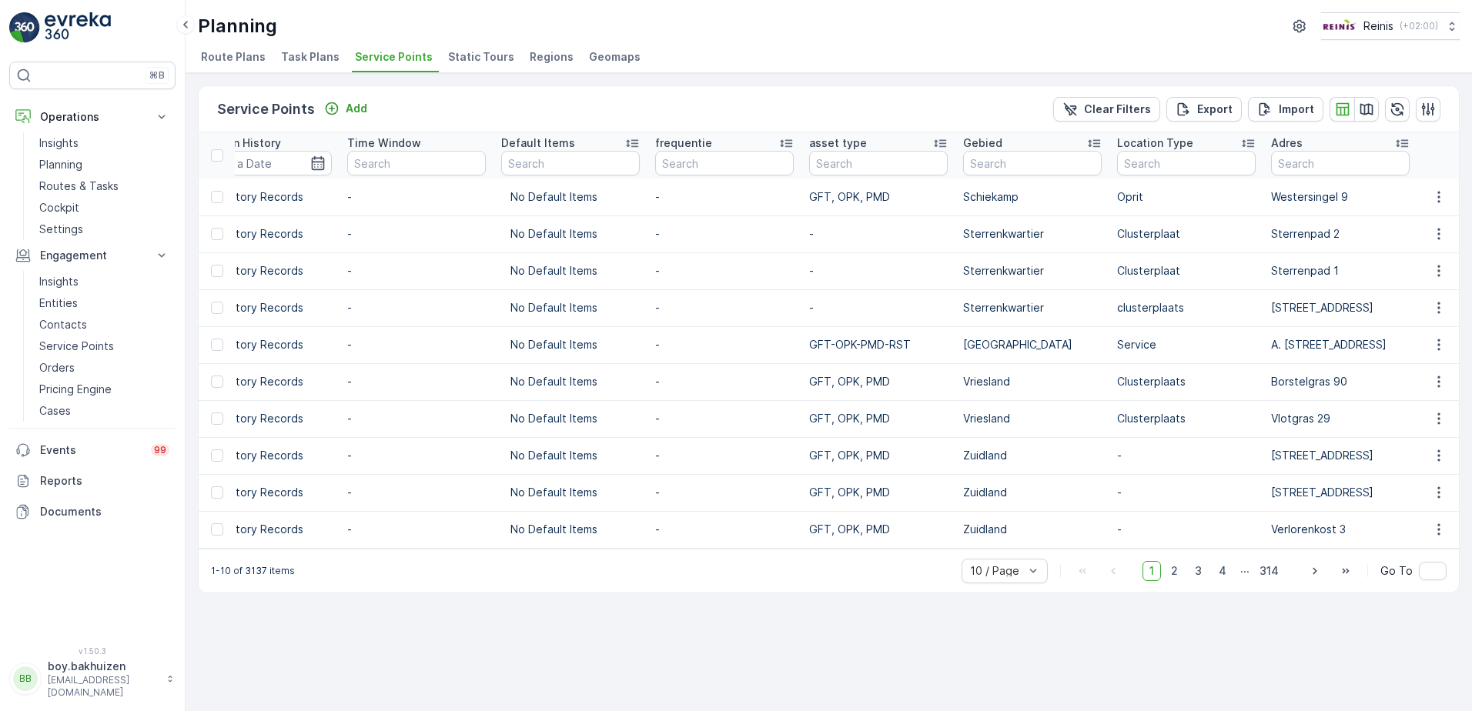
scroll to position [0, 2457]
click at [1057, 165] on input "text" at bounding box center [1032, 163] width 139 height 25
click at [1068, 169] on input "text" at bounding box center [1032, 163] width 139 height 25
type input "br"
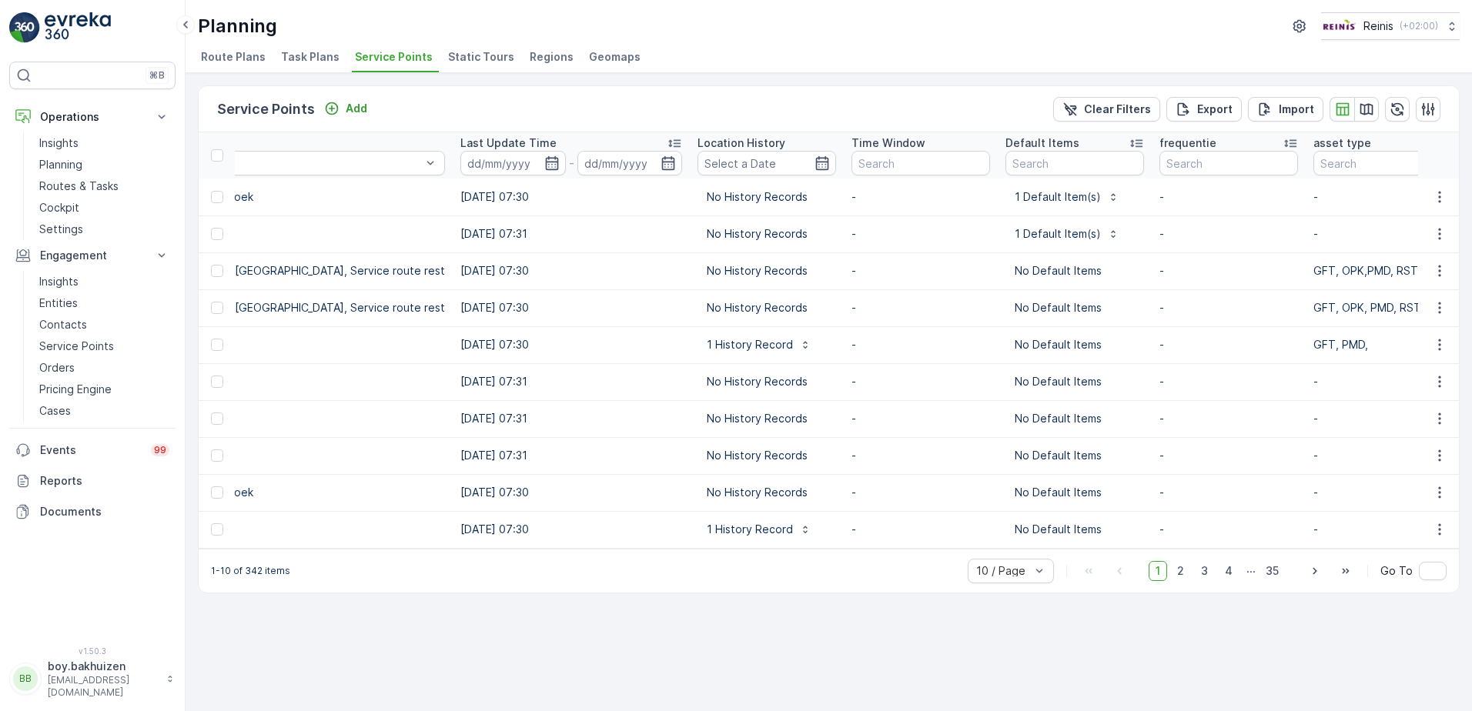
scroll to position [0, 3056]
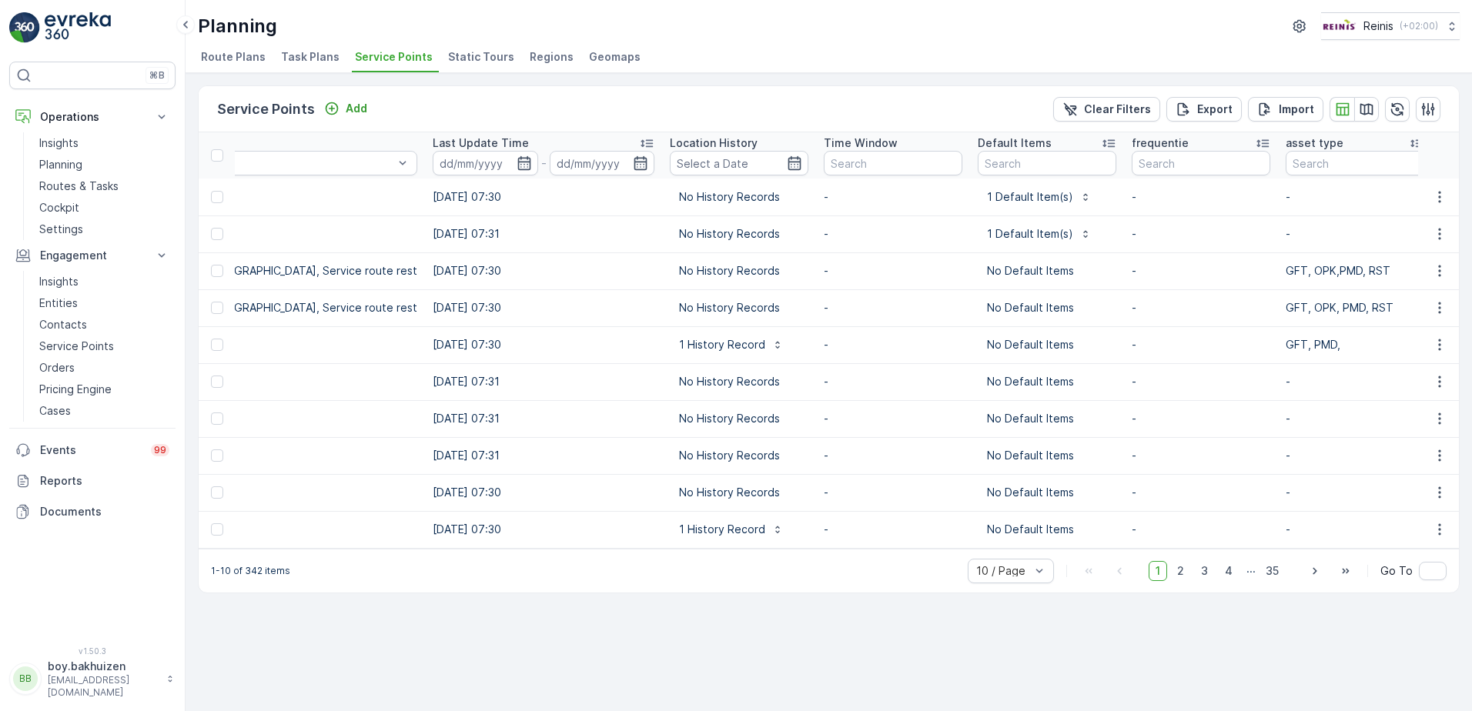
type input "brie"
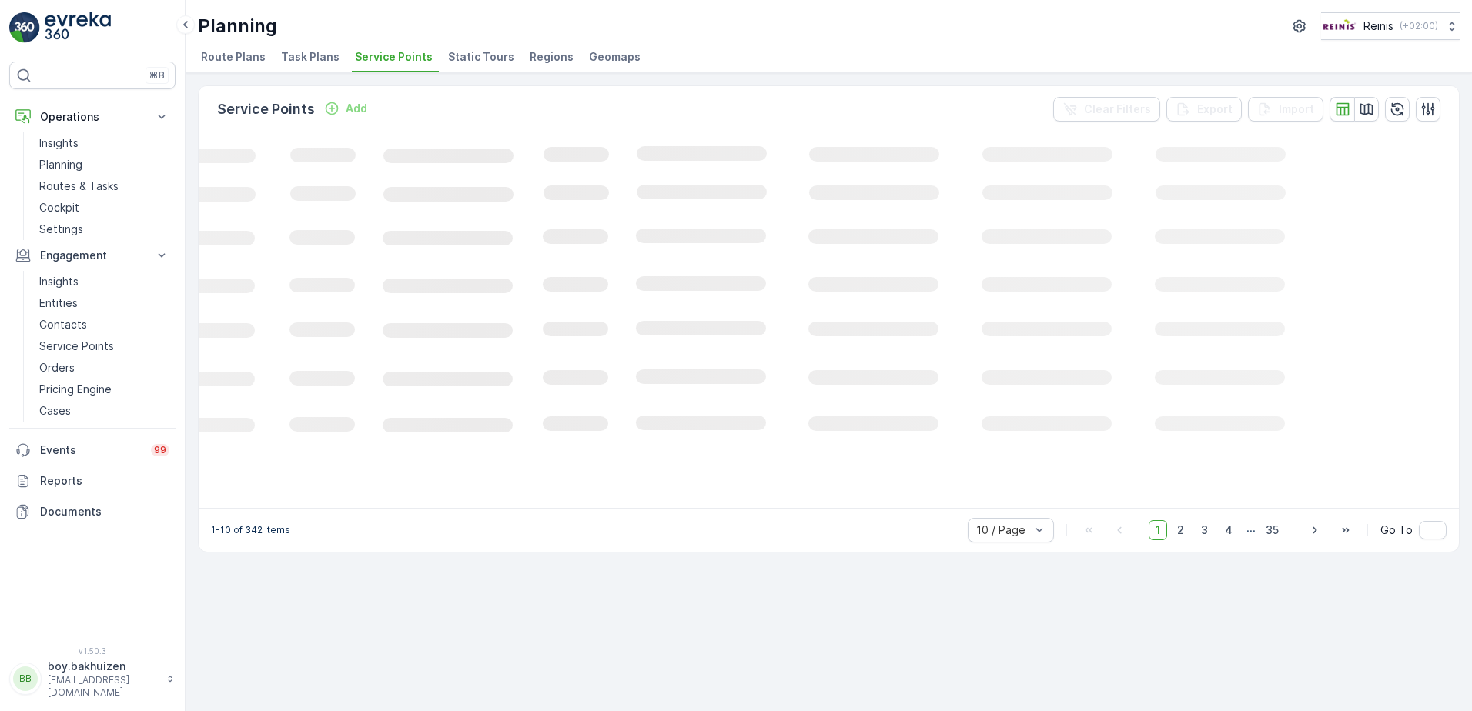
scroll to position [0, 218]
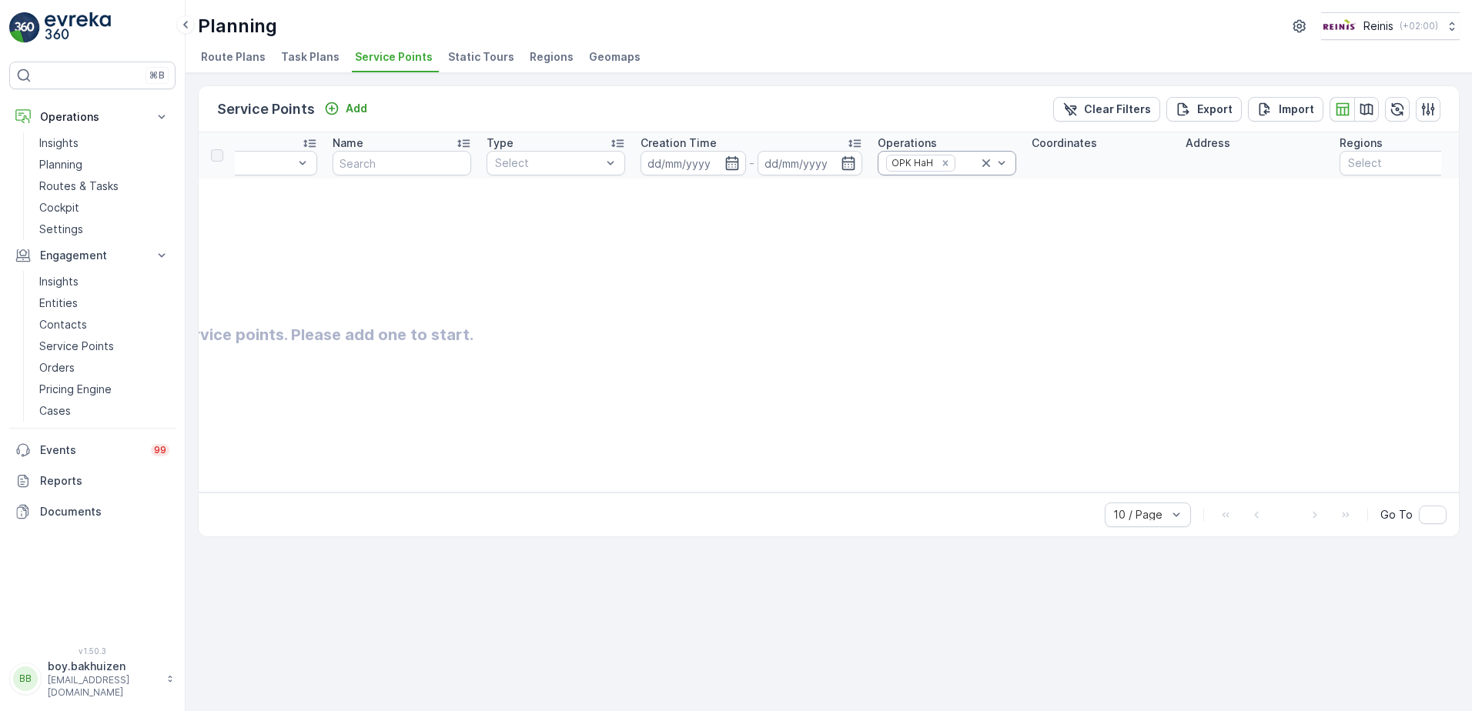
click at [988, 162] on icon at bounding box center [986, 163] width 8 height 8
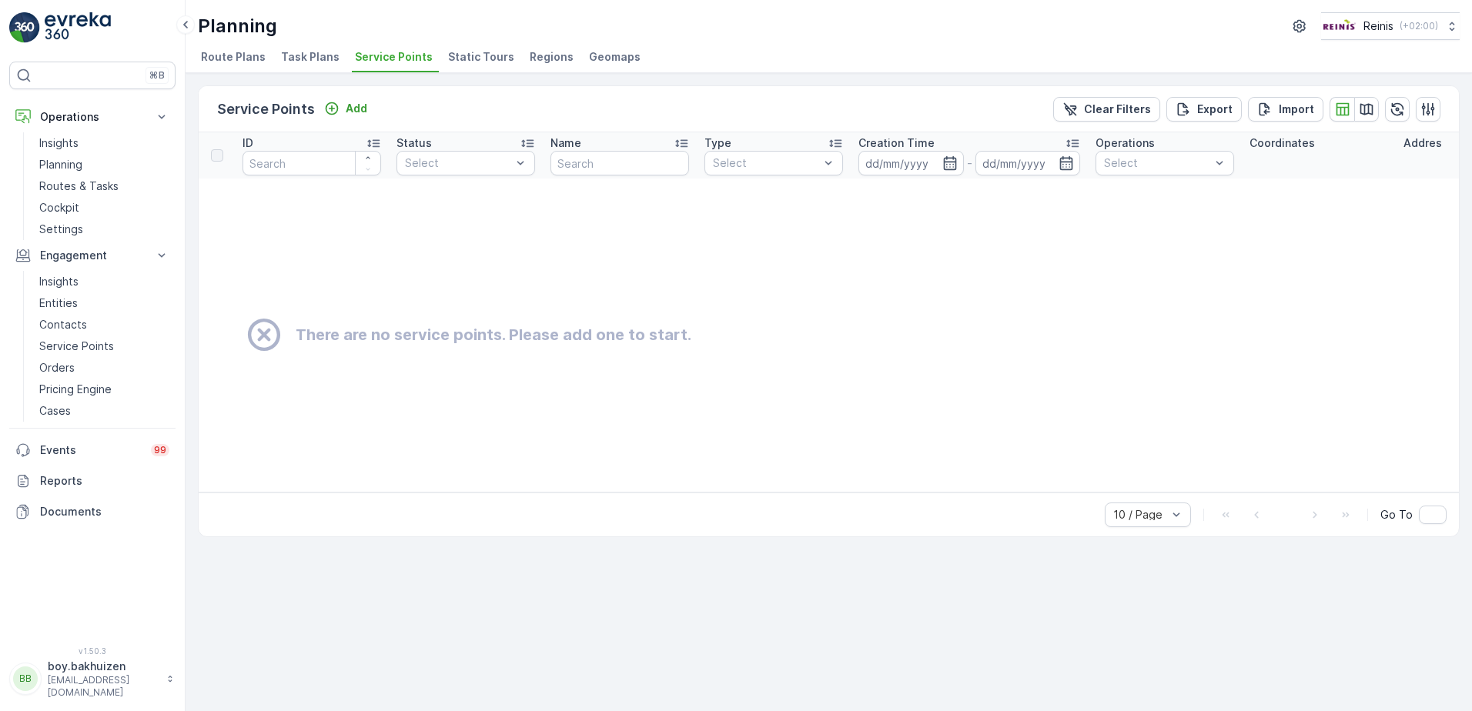
drag, startPoint x: 547, startPoint y: 503, endPoint x: 808, endPoint y: 519, distance: 261.5
click at [808, 519] on div "10 / Page Go To" at bounding box center [829, 515] width 1260 height 44
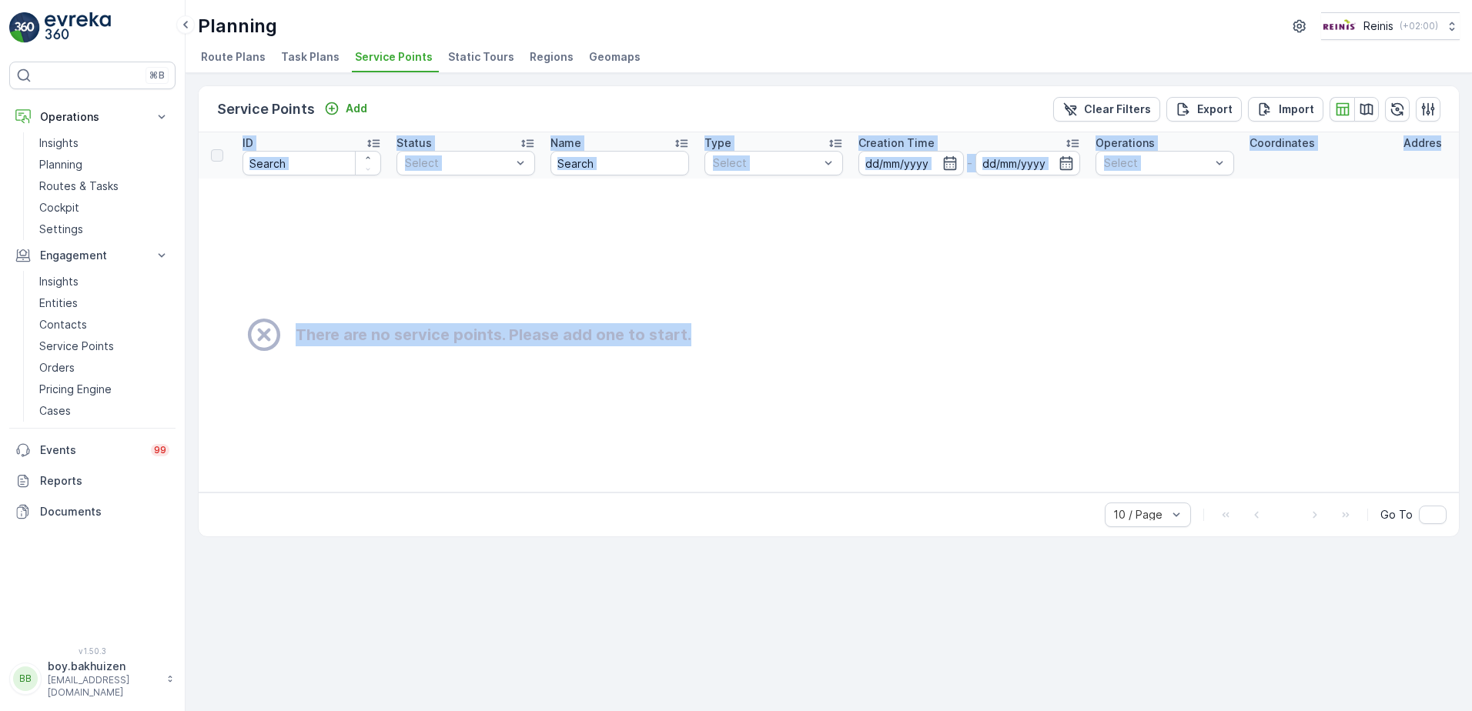
drag, startPoint x: 691, startPoint y: 491, endPoint x: 1020, endPoint y: 492, distance: 329.5
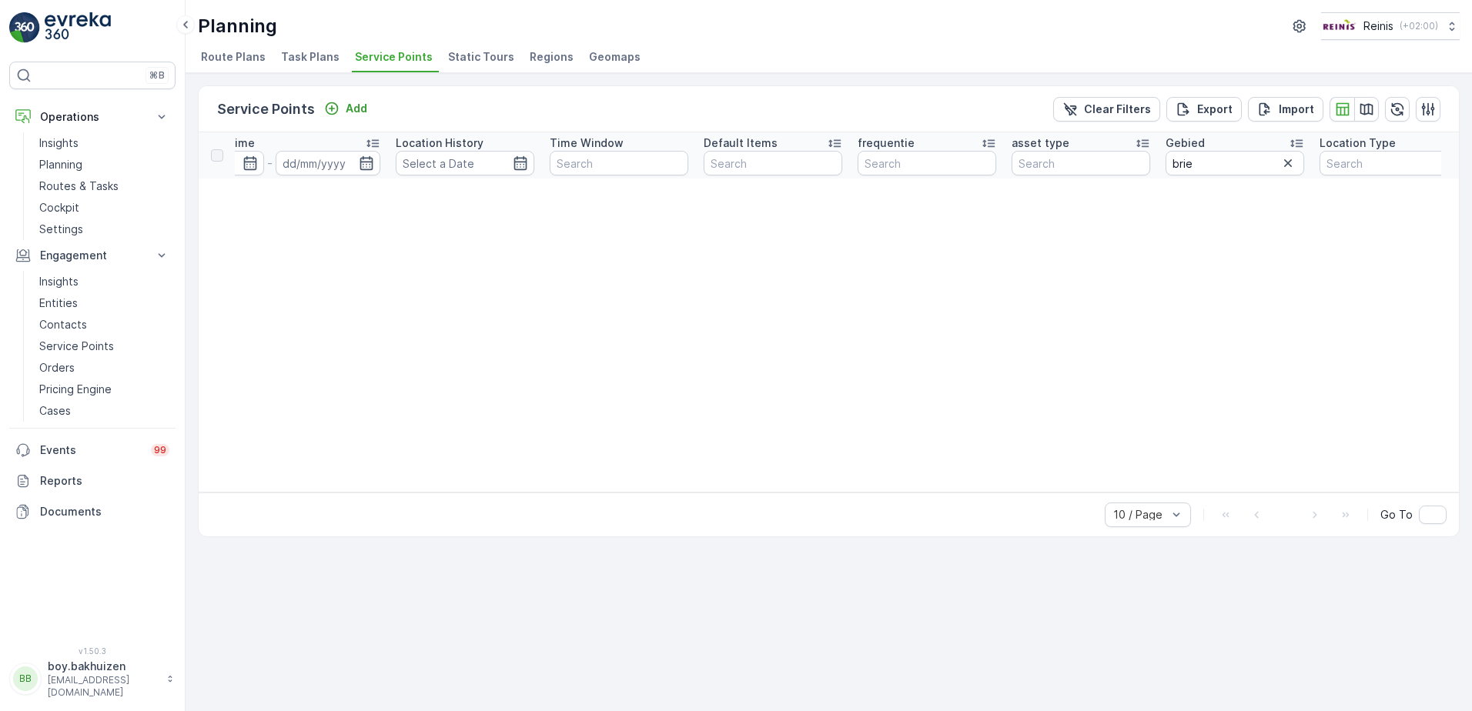
scroll to position [0, 1537]
click at [1308, 163] on icon "button" at bounding box center [1303, 163] width 15 height 15
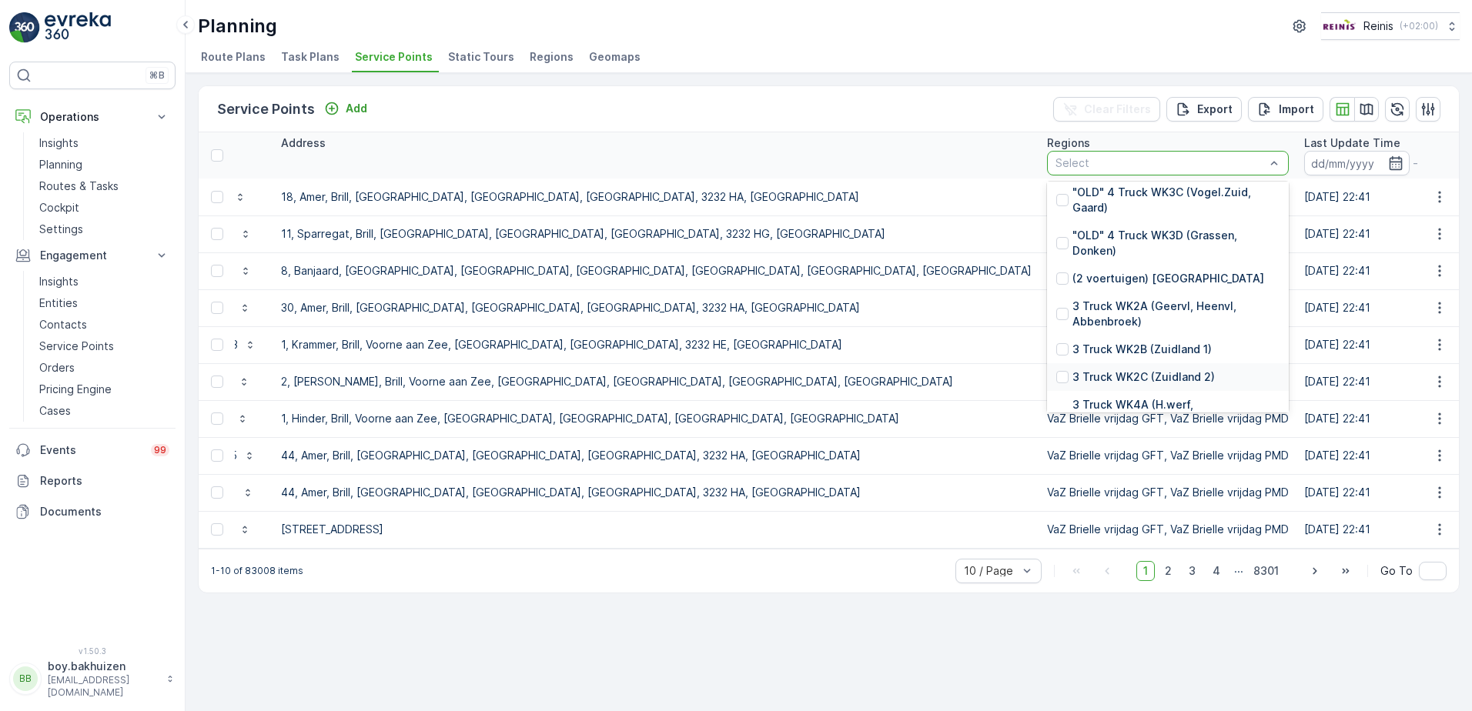
scroll to position [385, 0]
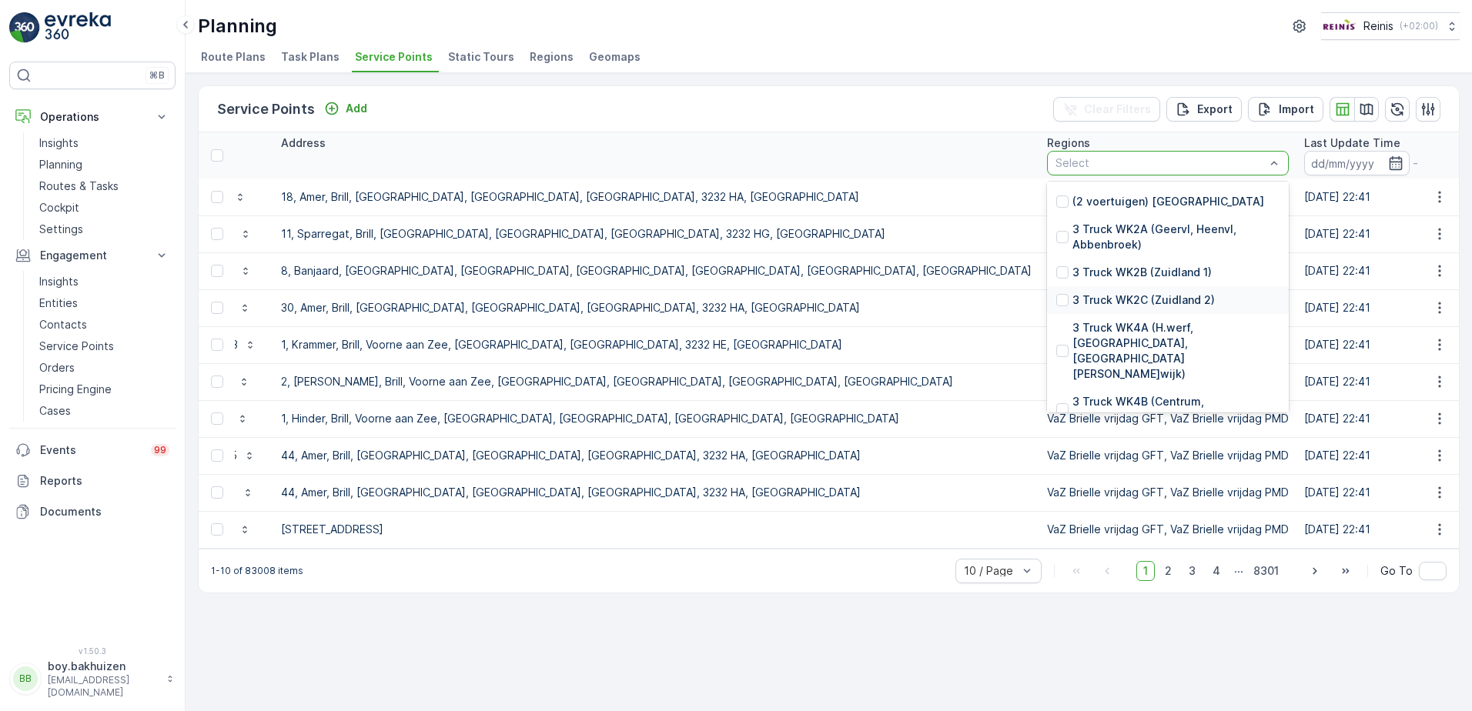
click at [903, 85] on div "Service Points Add Clear Filters Export Import ID Status Select Name Type Selec…" at bounding box center [829, 339] width 1262 height 508
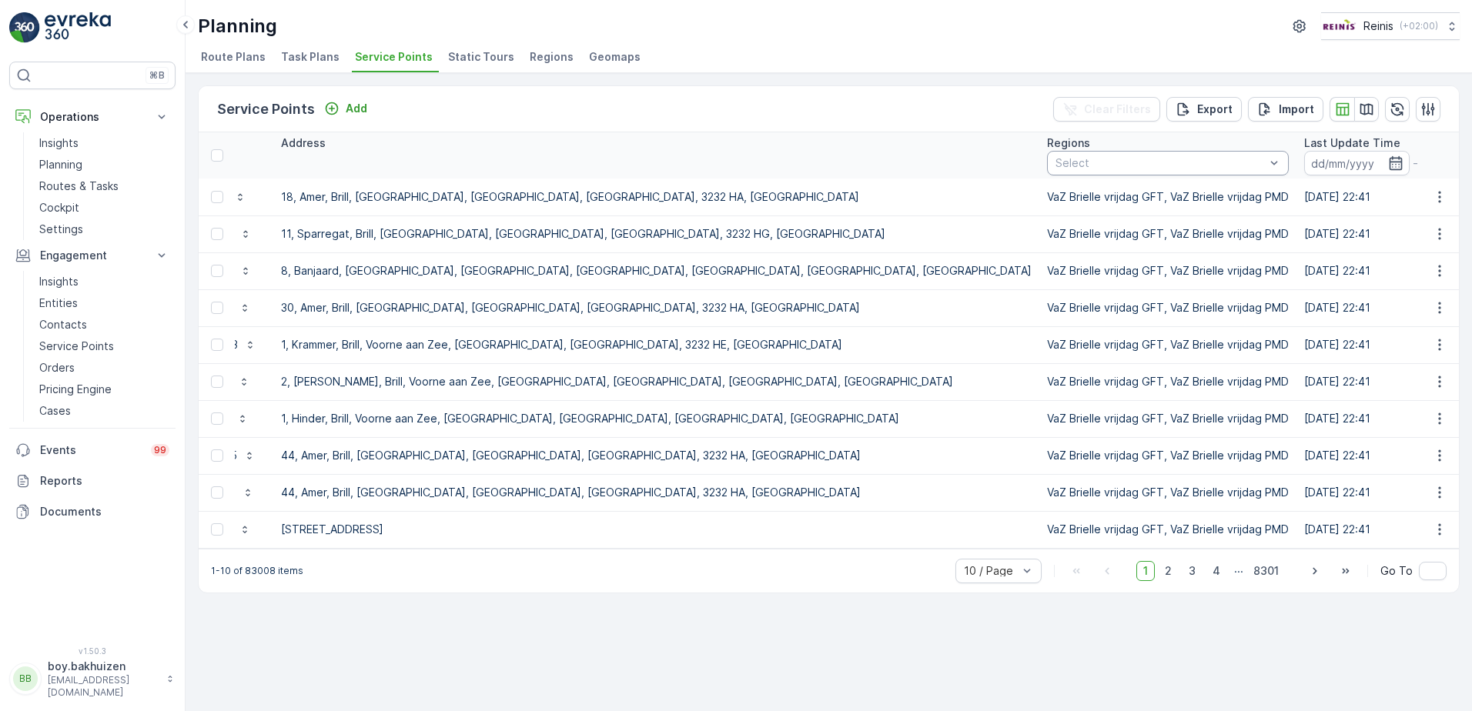
click at [1047, 164] on div "Select" at bounding box center [1168, 163] width 242 height 25
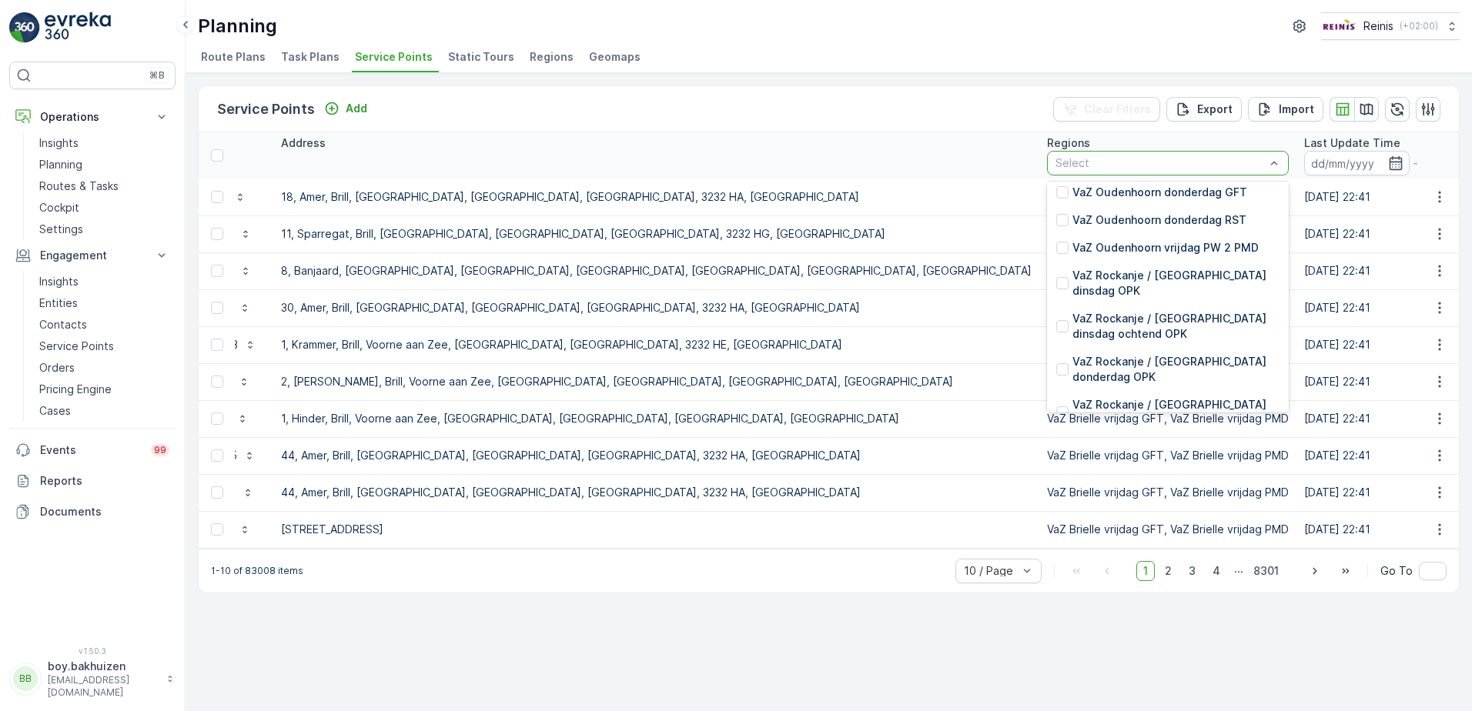
scroll to position [5540, 0]
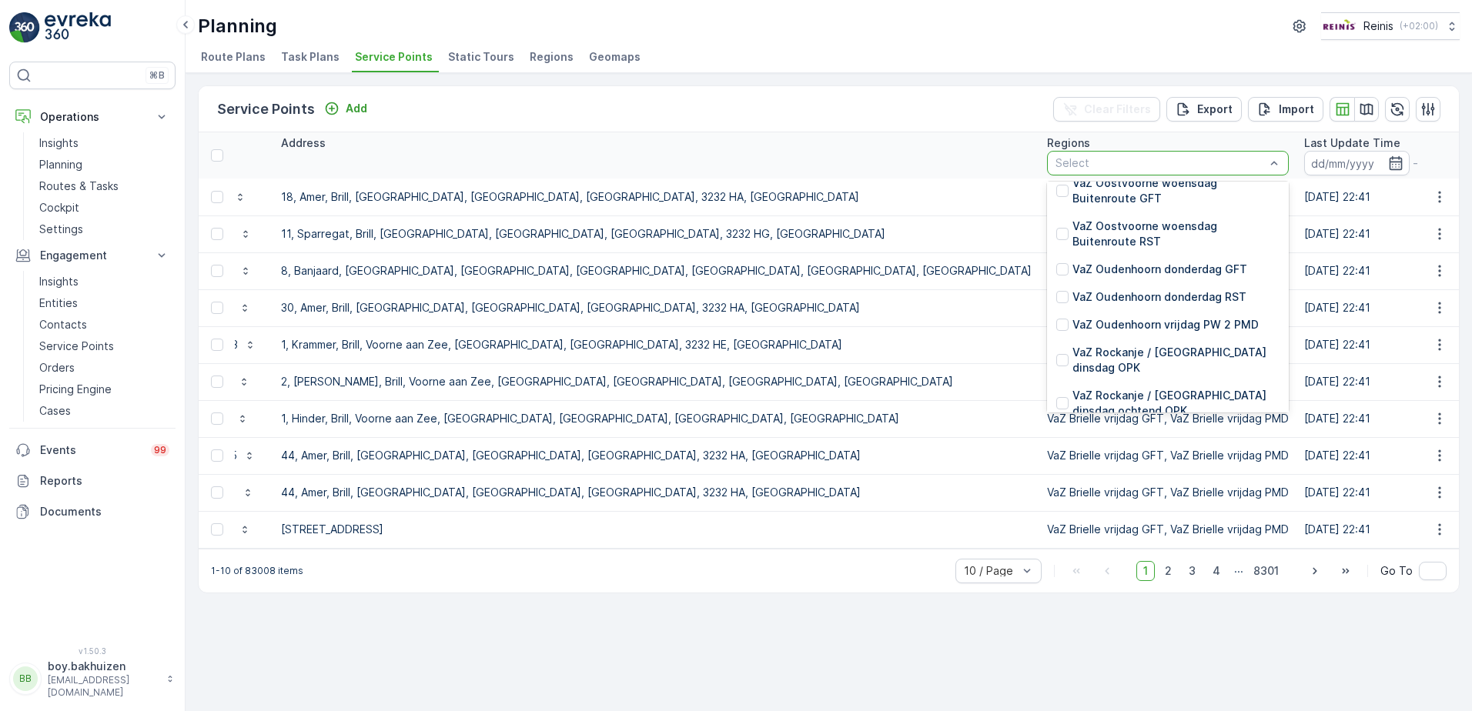
click at [1072, 474] on p "VaZ Rockanje / [GEOGRAPHIC_DATA] maandag OPK" at bounding box center [1175, 489] width 207 height 31
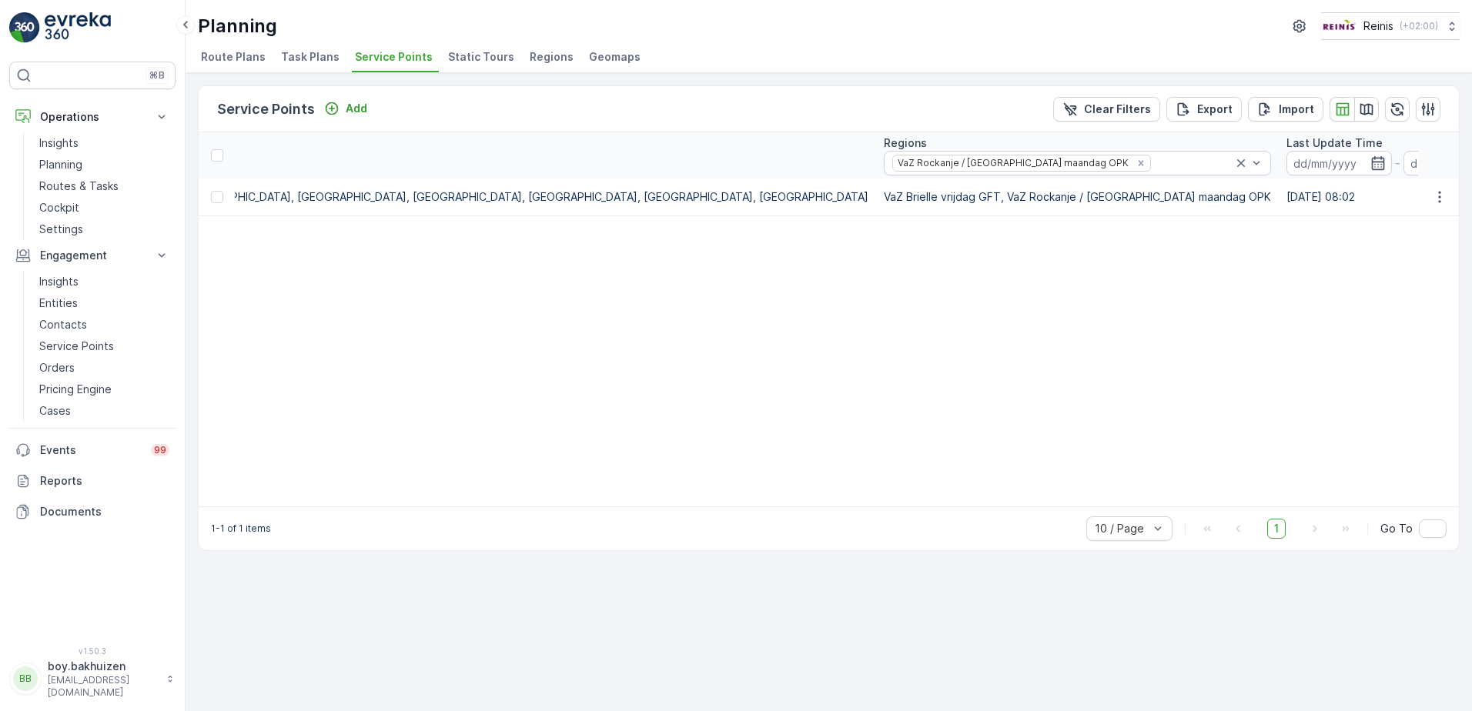
scroll to position [0, 1366]
click at [1196, 161] on icon at bounding box center [1203, 163] width 15 height 15
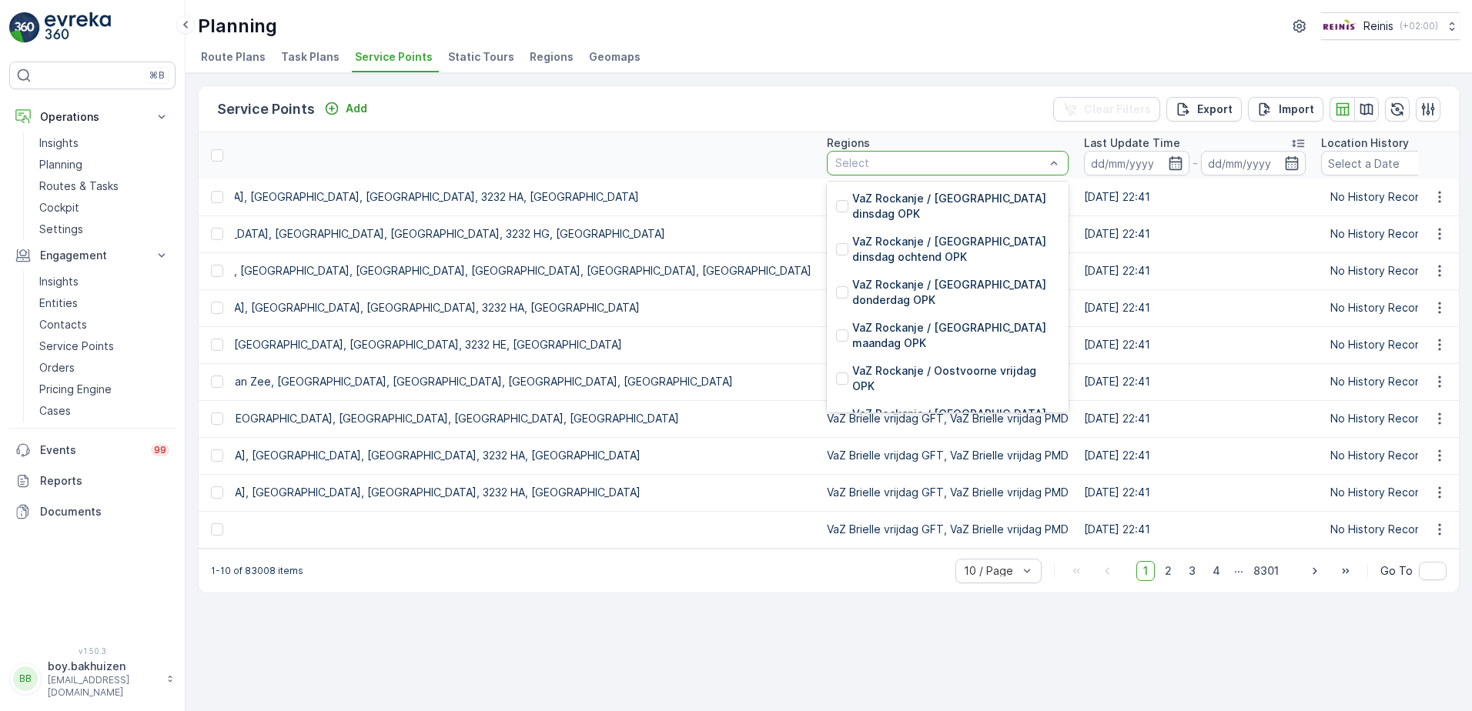
scroll to position [5540, 0]
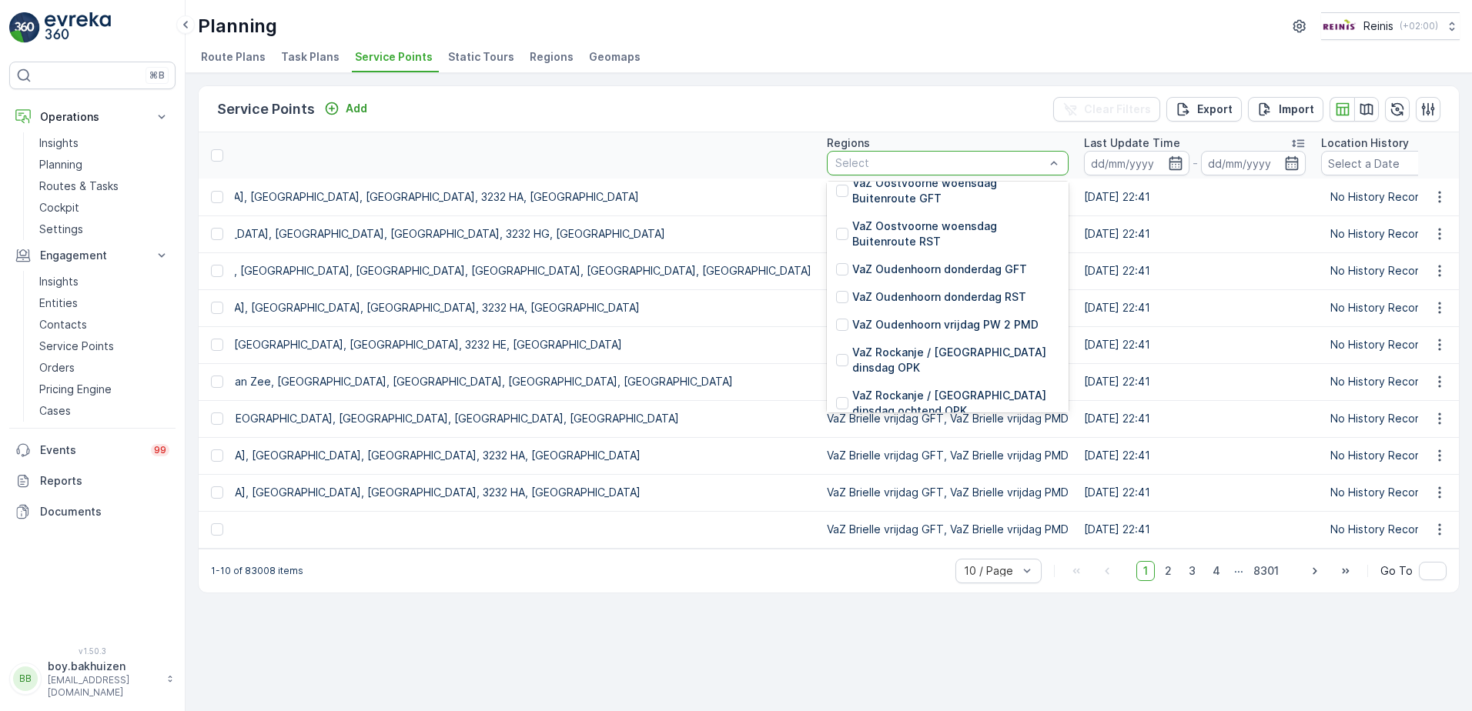
click at [852, 431] on p "VaZ Rockanje / [GEOGRAPHIC_DATA] donderdag OPK" at bounding box center [955, 446] width 207 height 31
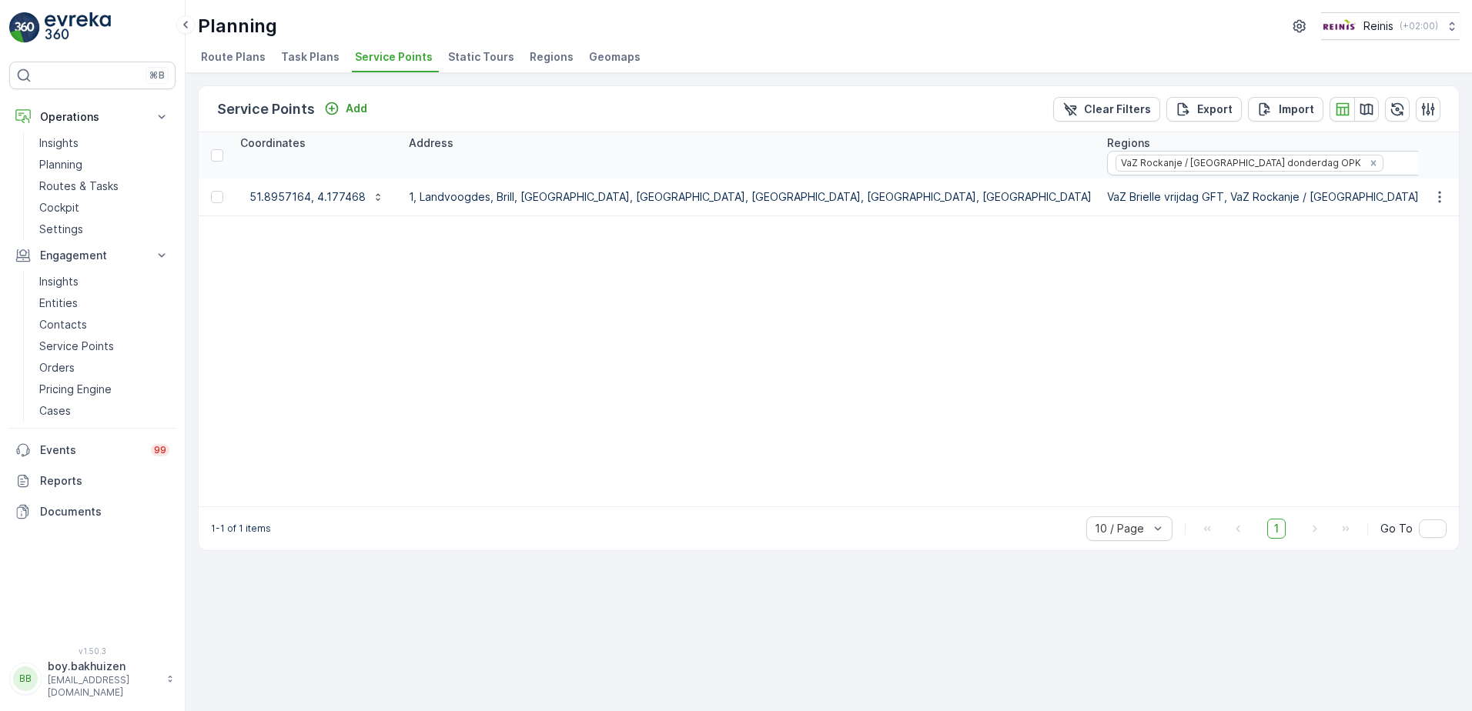
scroll to position [0, 1052]
click at [1465, 162] on icon at bounding box center [1469, 163] width 8 height 8
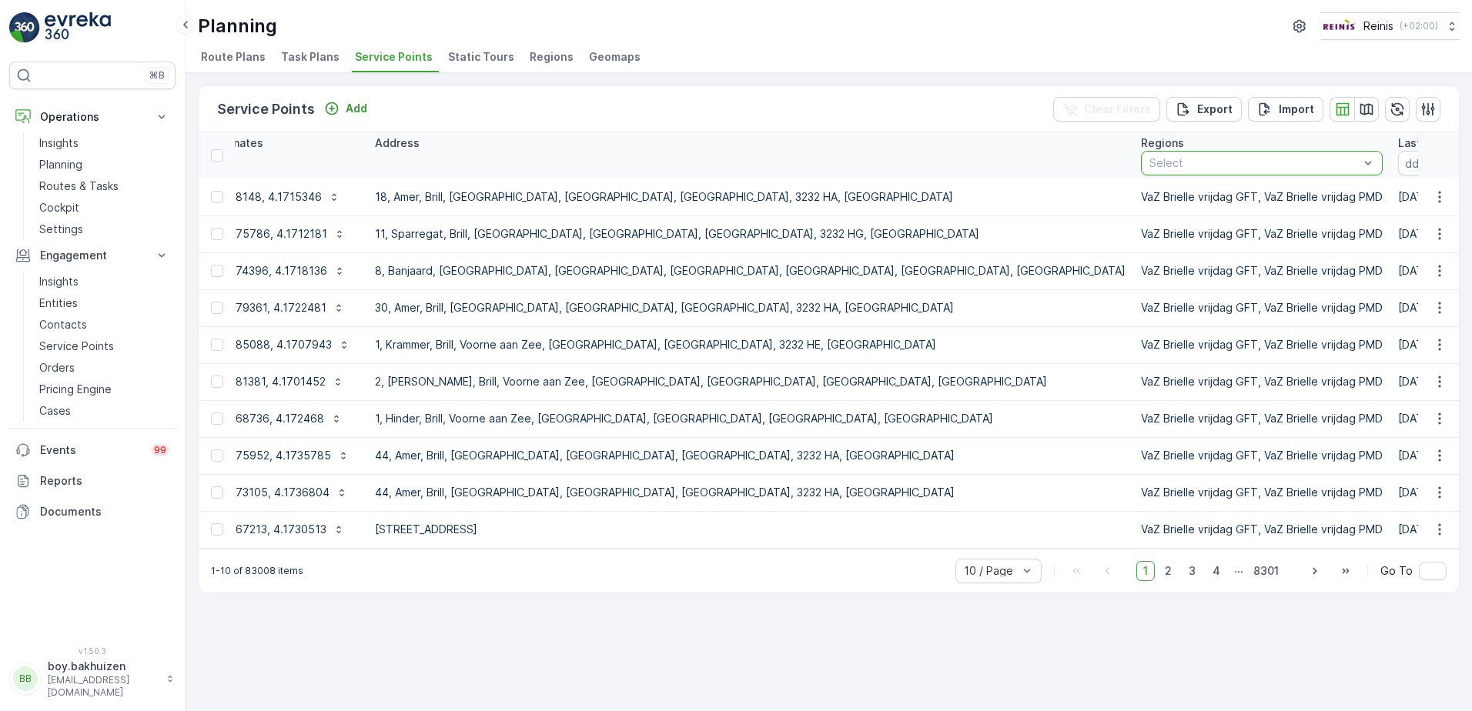
click at [1141, 171] on div "Select" at bounding box center [1262, 163] width 242 height 25
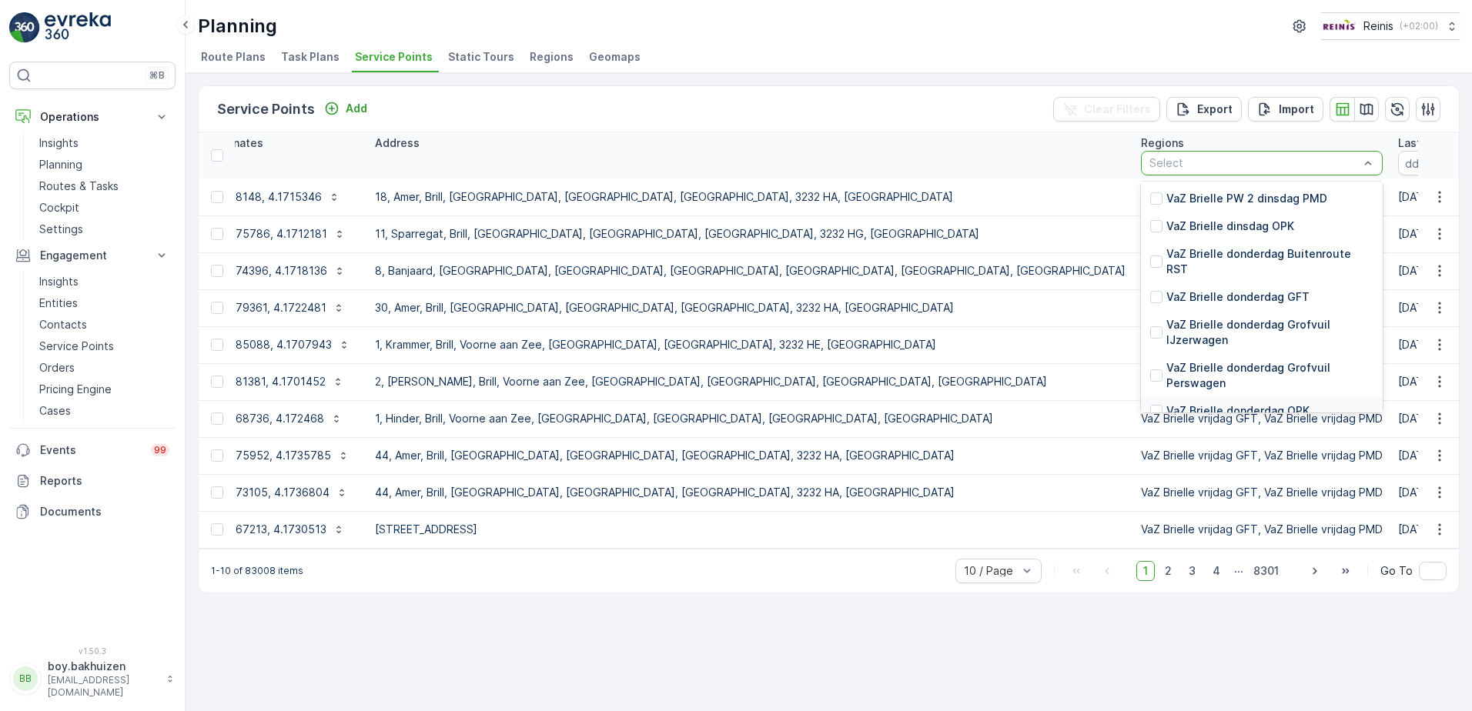
scroll to position [2849, 0]
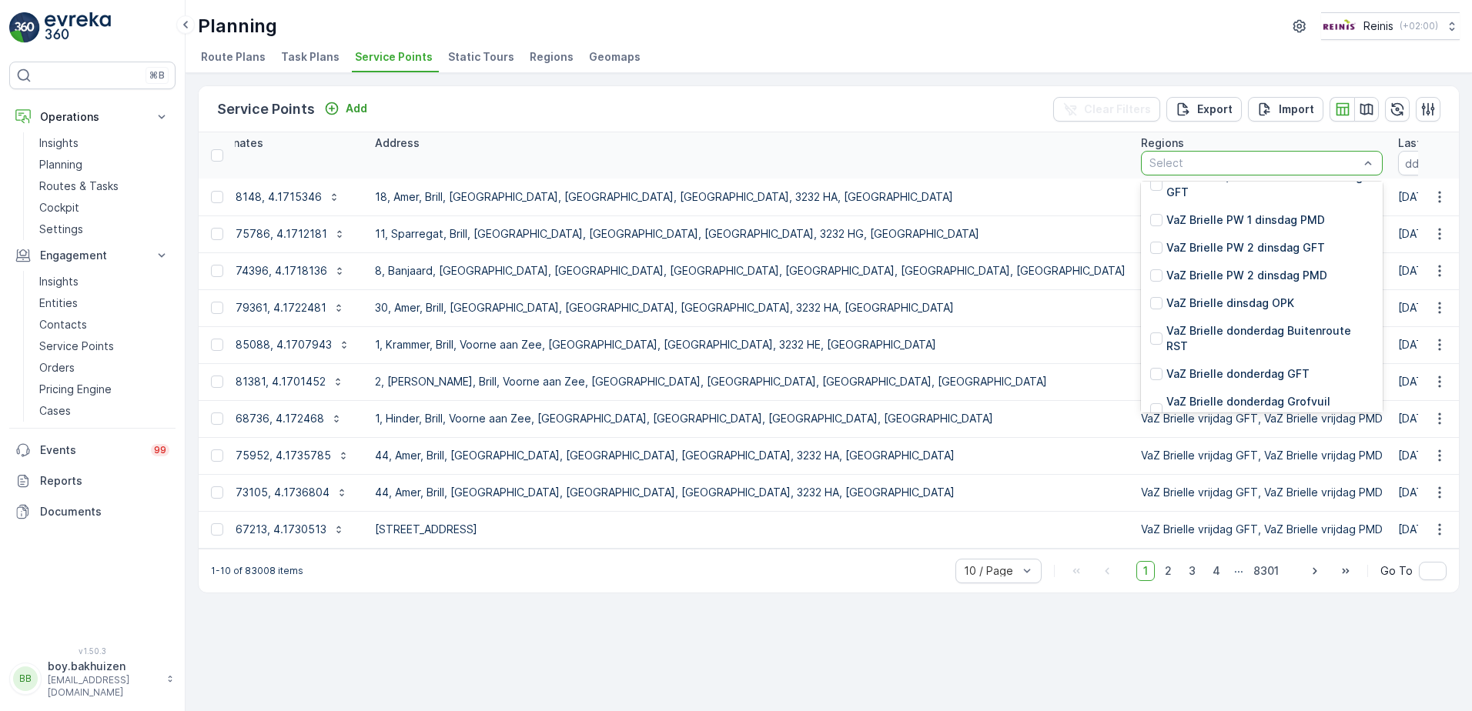
click at [1166, 508] on p "VaZ Brielle donderdag PMD" at bounding box center [1239, 515] width 146 height 15
